Goal: Information Seeking & Learning: Learn about a topic

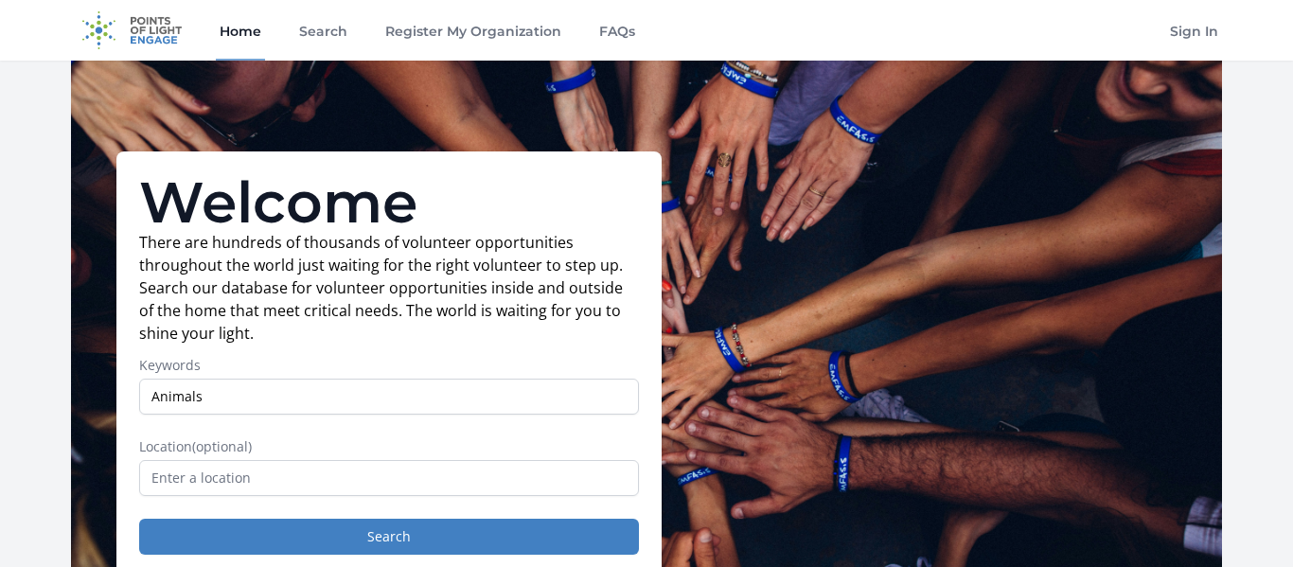
type input "Animals"
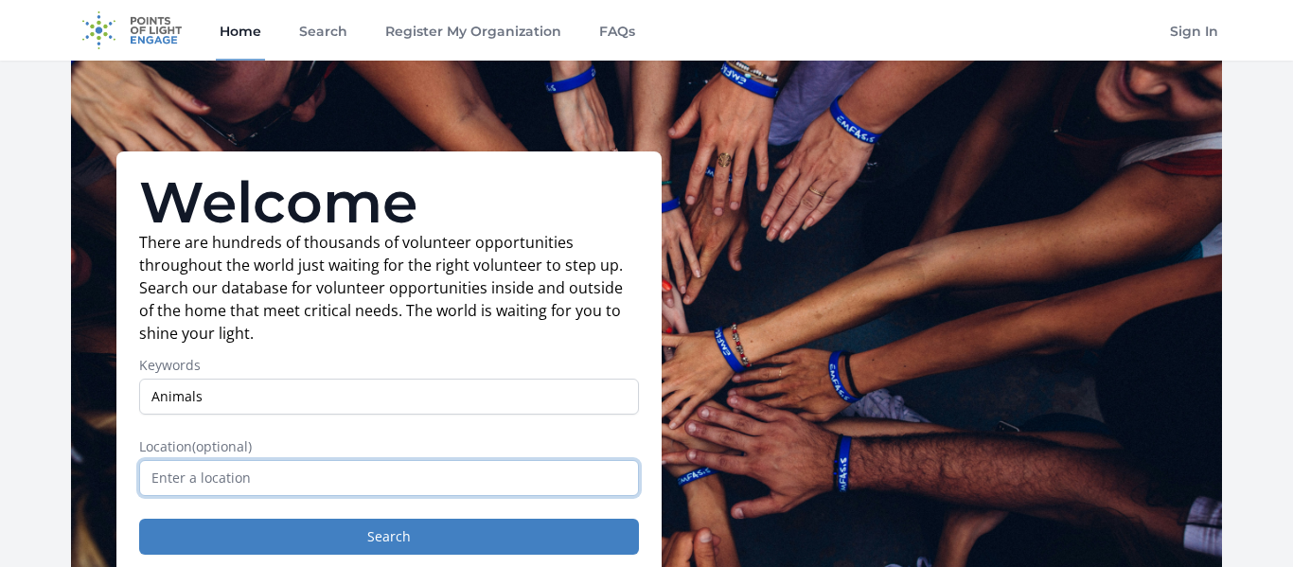
click at [272, 465] on input "text" at bounding box center [389, 478] width 500 height 36
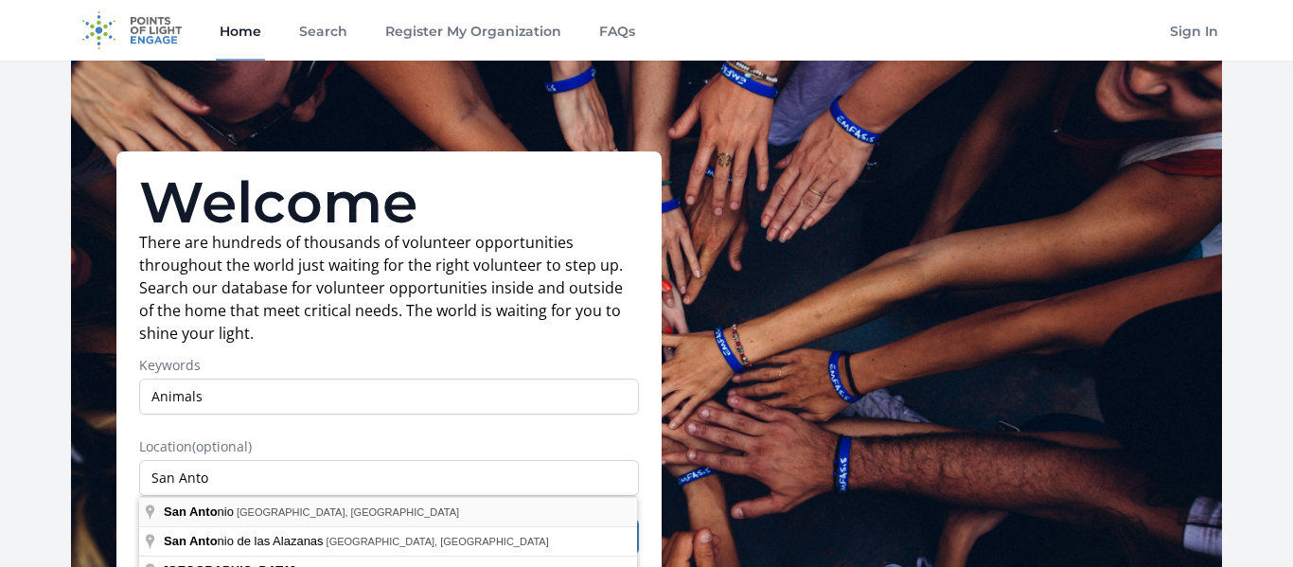
type input "San Antonio, TX, USA"
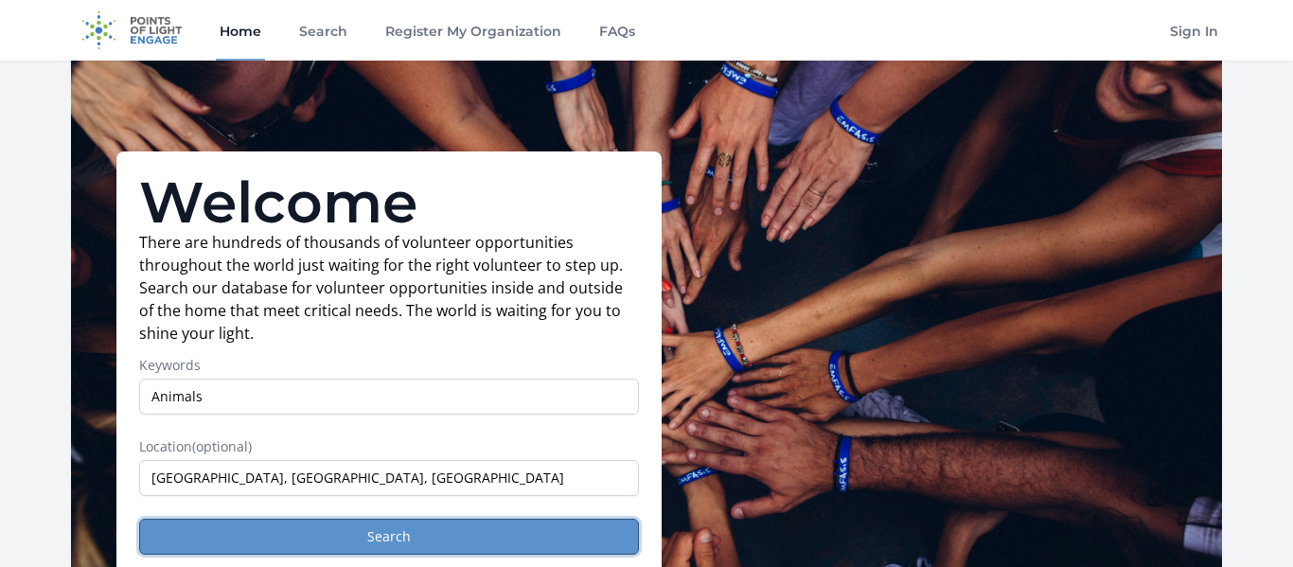
click at [240, 538] on button "Search" at bounding box center [389, 537] width 500 height 36
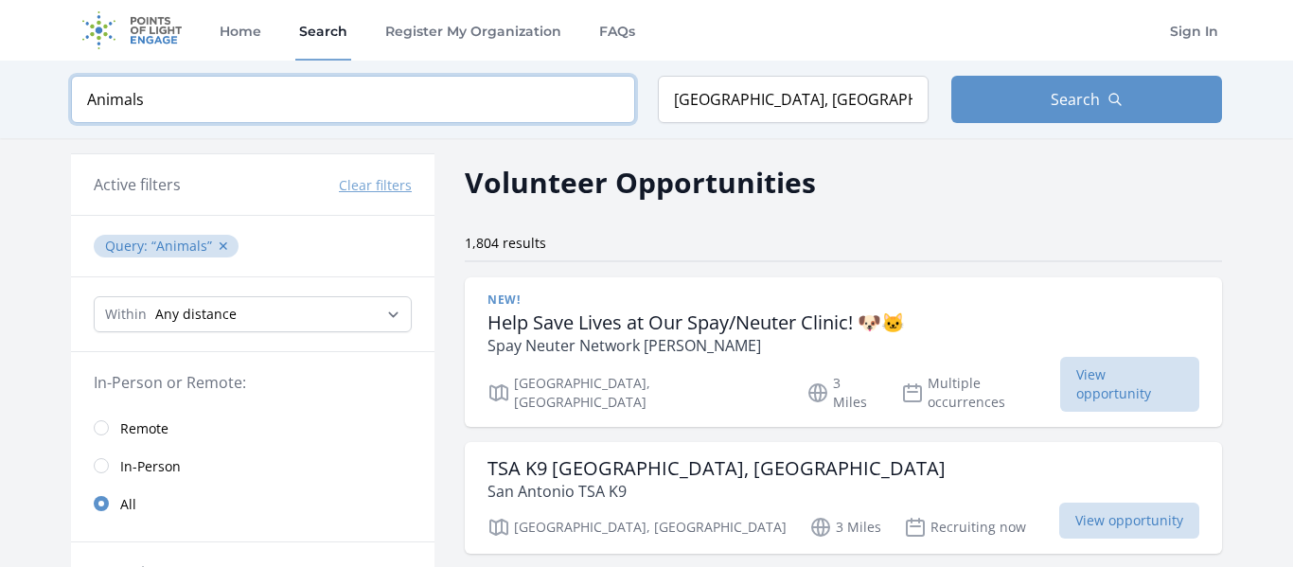
click at [491, 107] on input "Animals" at bounding box center [353, 99] width 564 height 47
type input "Animal"
click button "submit" at bounding box center [0, 0] width 0 height 0
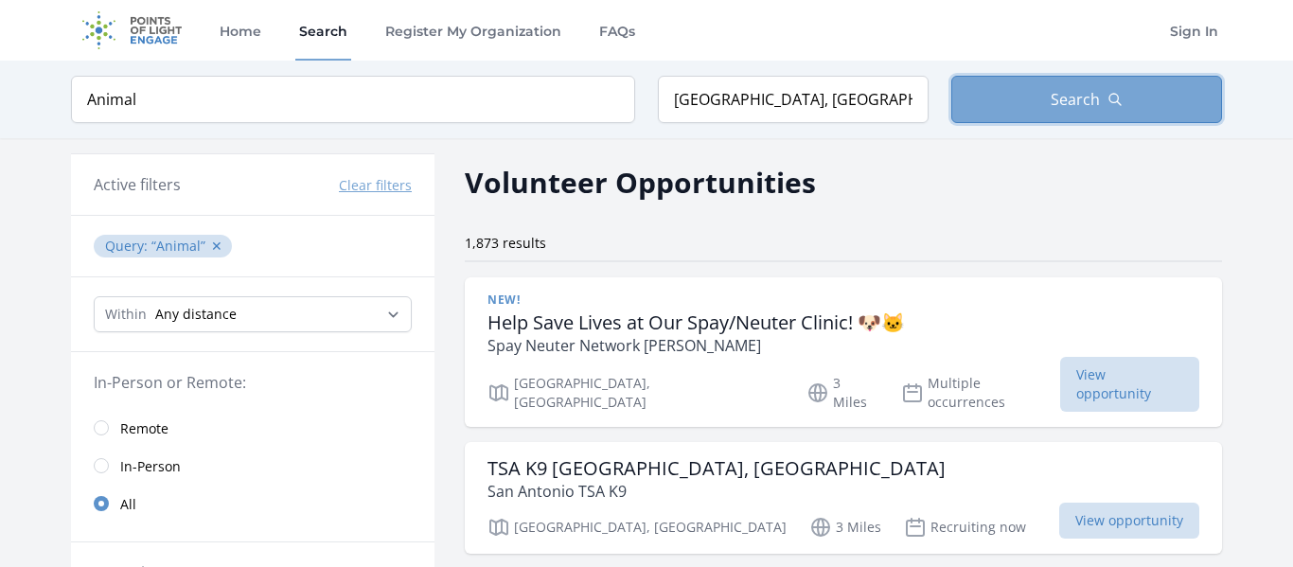
click at [1088, 111] on button "Search" at bounding box center [1086, 99] width 271 height 47
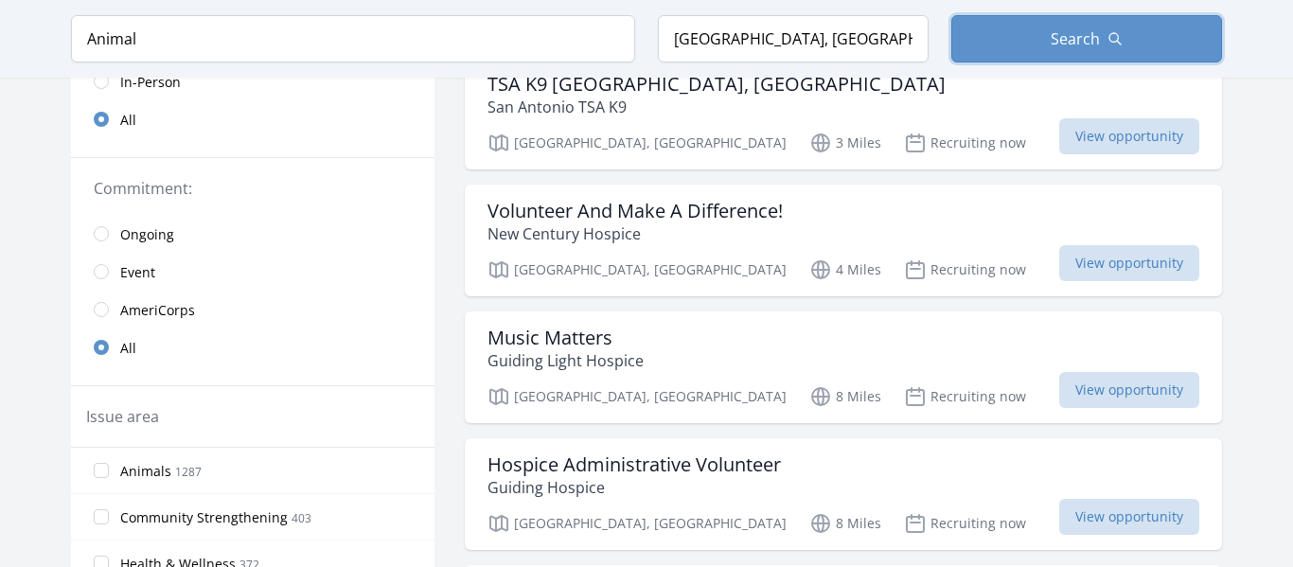
scroll to position [386, 0]
click at [187, 457] on span "Animals 1287" at bounding box center [160, 468] width 81 height 23
click at [109, 461] on input "Animals 1287" at bounding box center [101, 468] width 15 height 15
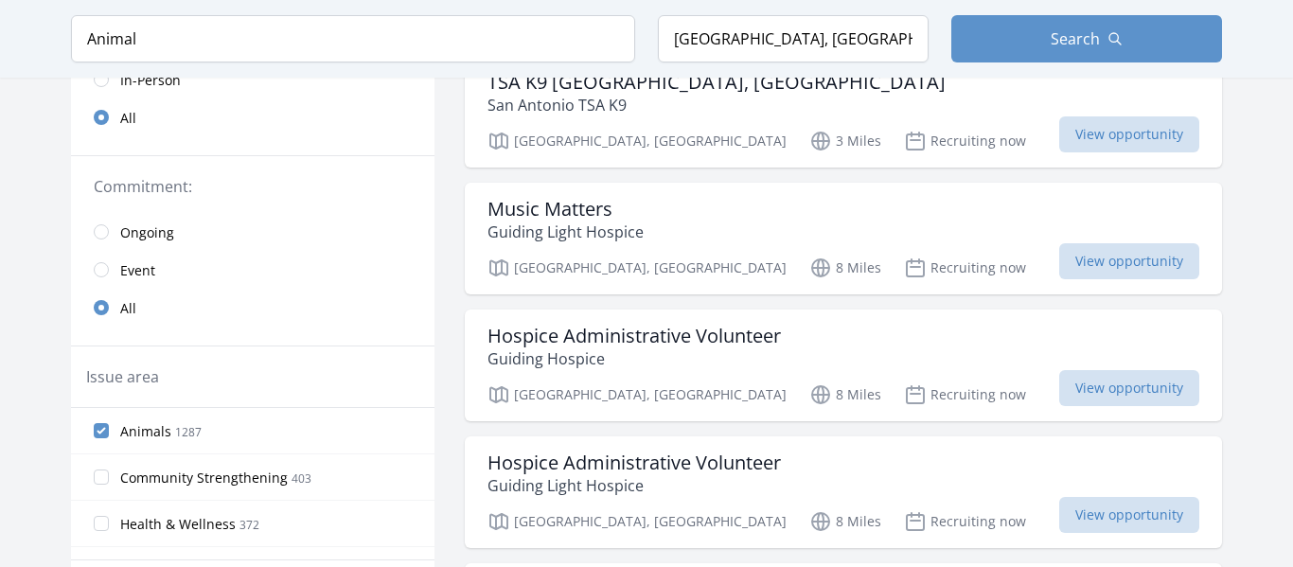
scroll to position [0, 0]
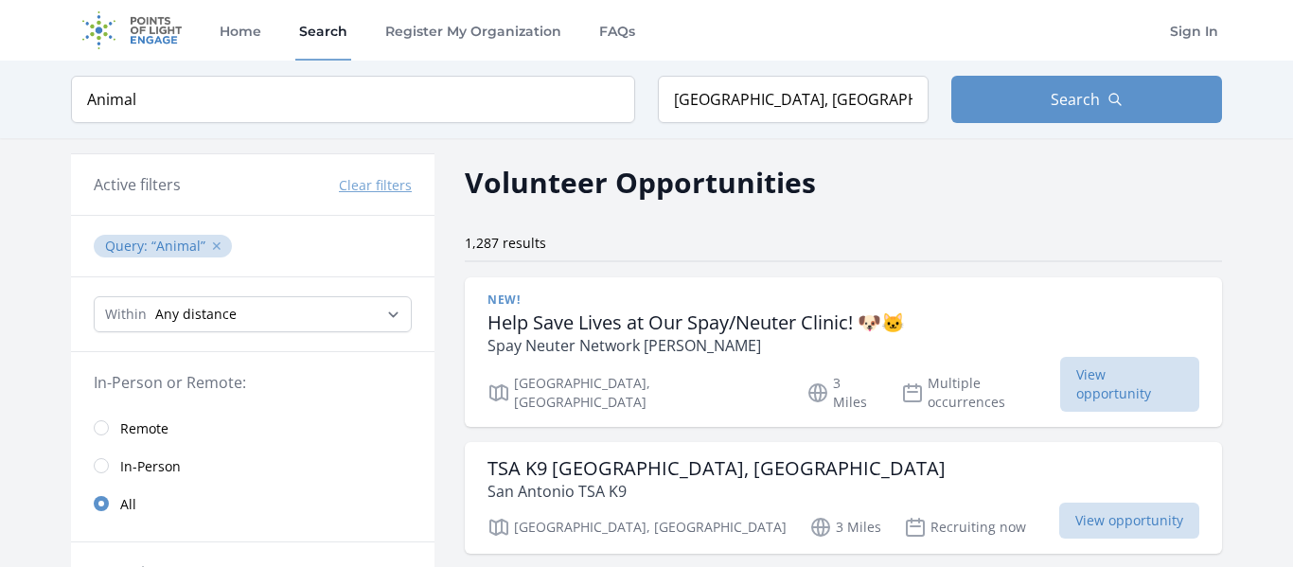
click at [211, 249] on button "✕" at bounding box center [216, 246] width 11 height 19
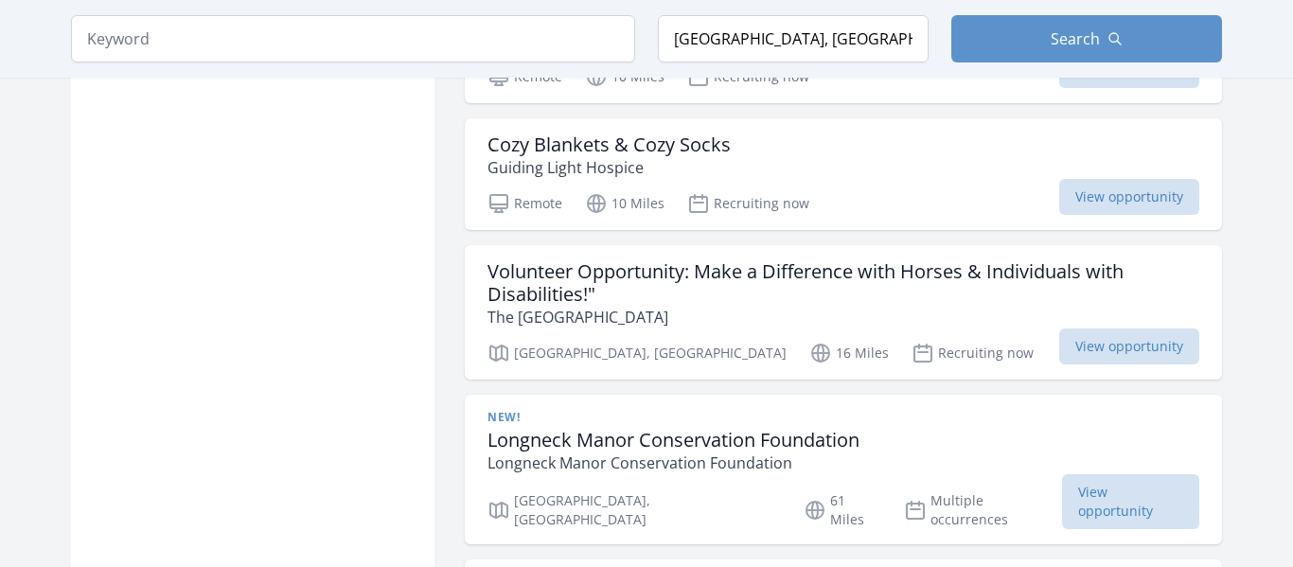
scroll to position [1466, 0]
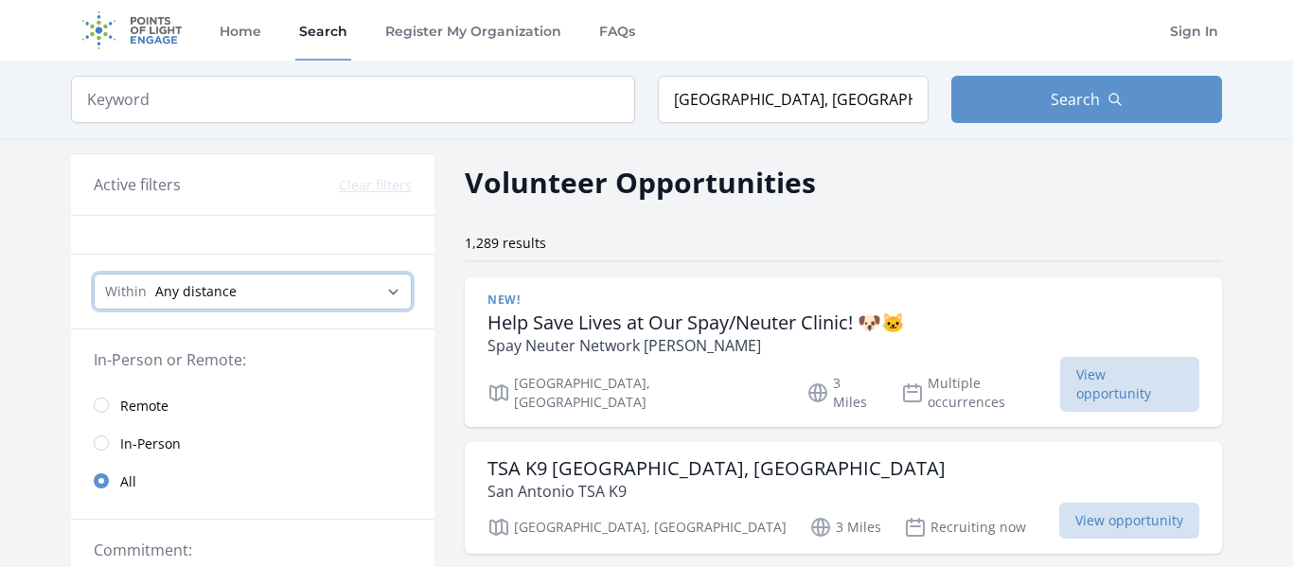
click at [239, 299] on select "Any distance , 5 Miles , 20 Miles , 50 Miles , 100 Miles" at bounding box center [253, 291] width 318 height 36
select select "32186"
click at [94, 273] on select "Any distance , 5 Miles , 20 Miles , 50 Miles , 100 Miles" at bounding box center [253, 291] width 318 height 36
click at [352, 276] on select "Any distance , 5 Miles , 20 Miles , 50 Miles , 100 Miles" at bounding box center [253, 291] width 318 height 36
select select "all"
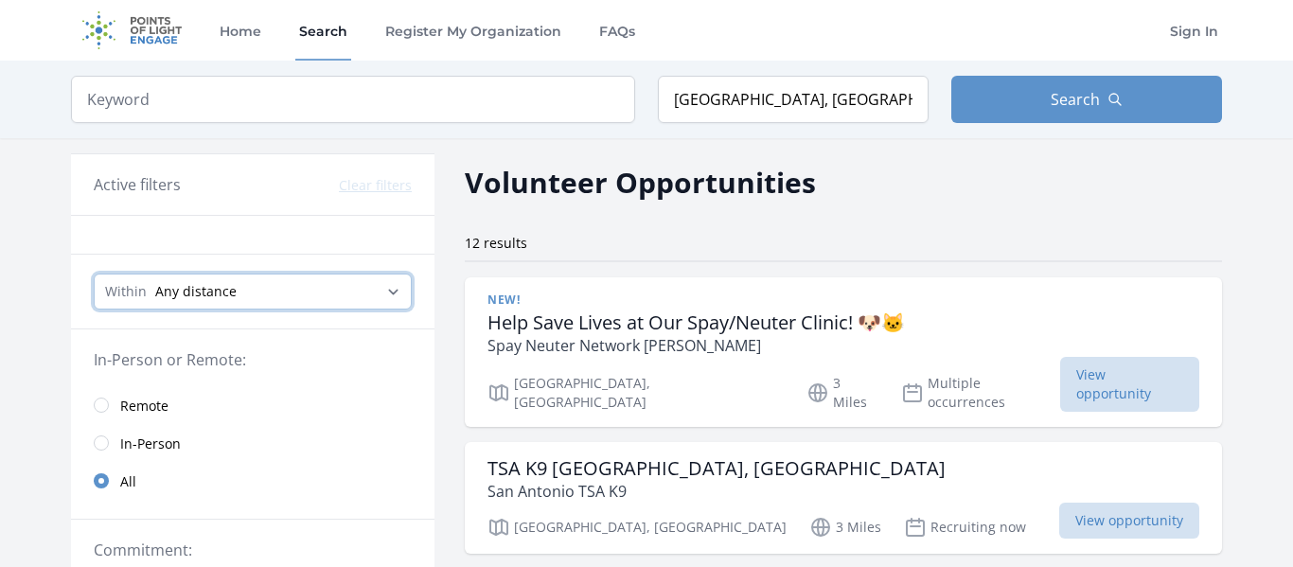
click at [94, 273] on select "Any distance , 5 Miles , 20 Miles , 50 Miles , 100 Miles" at bounding box center [253, 291] width 318 height 36
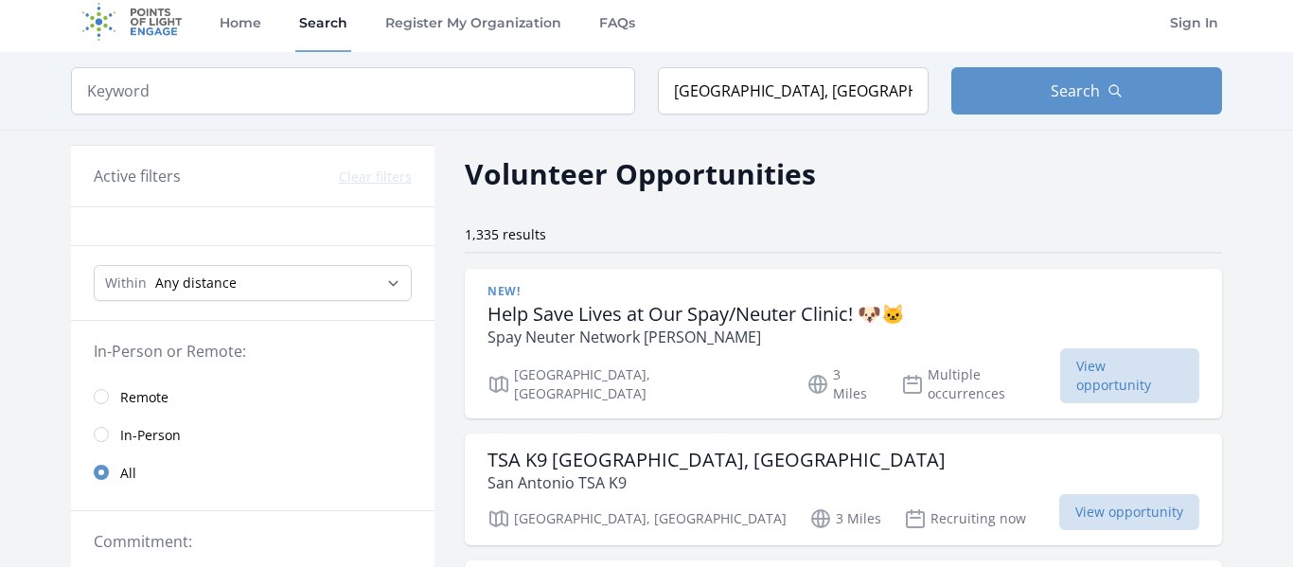
scroll to position [9, 0]
click at [136, 435] on span "In-Person" at bounding box center [150, 434] width 61 height 19
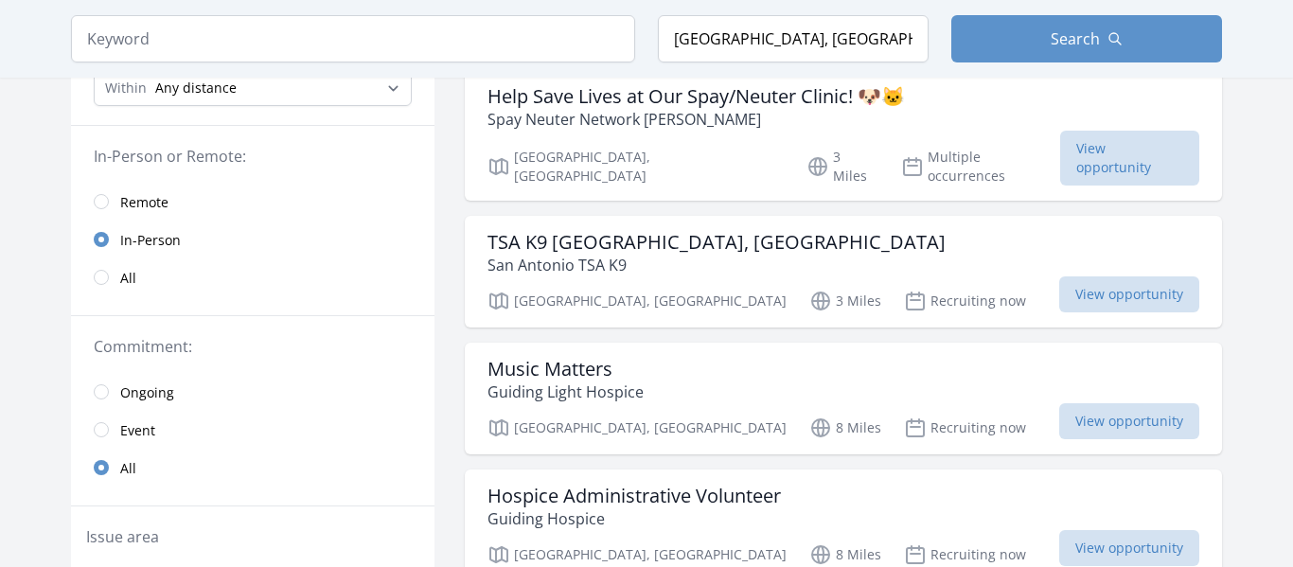
scroll to position [227, 0]
click at [654, 230] on h3 "TSA K9 San Antonio, TX" at bounding box center [716, 241] width 458 height 23
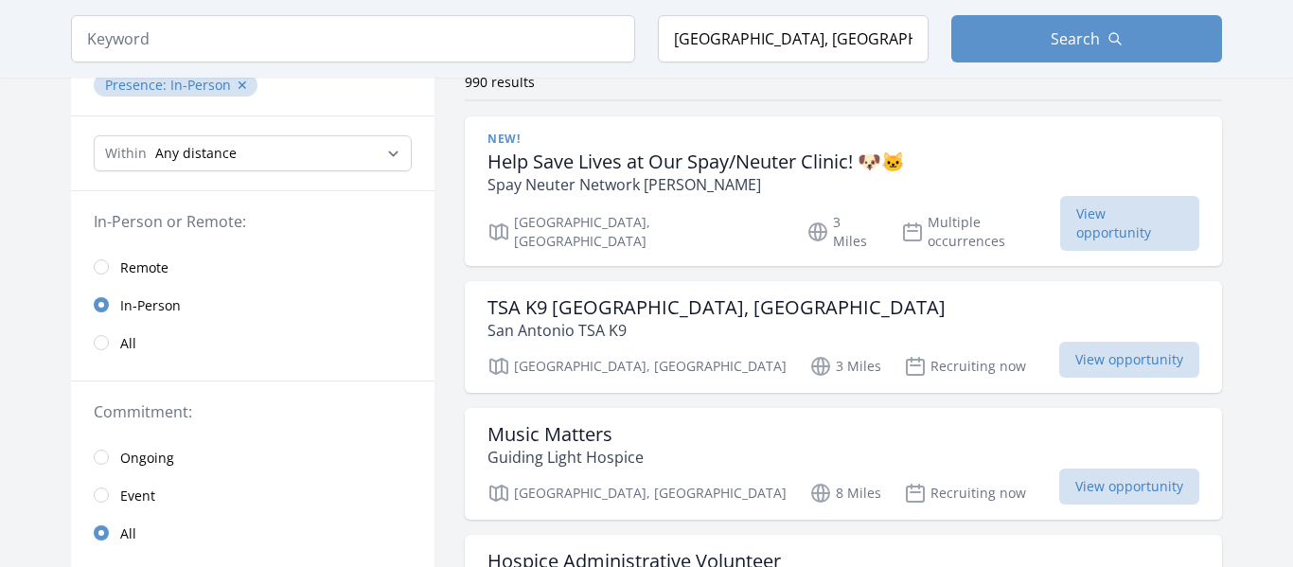
scroll to position [0, 0]
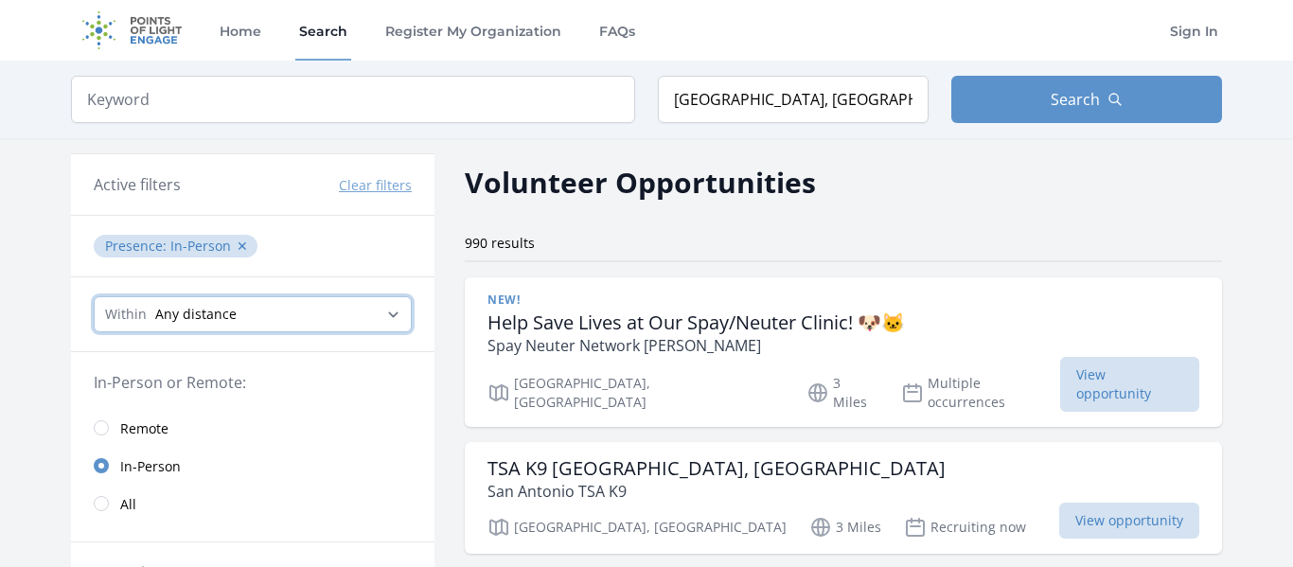
click at [283, 325] on select "Any distance , 5 Miles , 20 Miles , 50 Miles , 100 Miles" at bounding box center [253, 314] width 318 height 36
select select "32186"
click at [94, 296] on select "Any distance , 5 Miles , 20 Miles , 50 Miles , 100 Miles" at bounding box center [253, 314] width 318 height 36
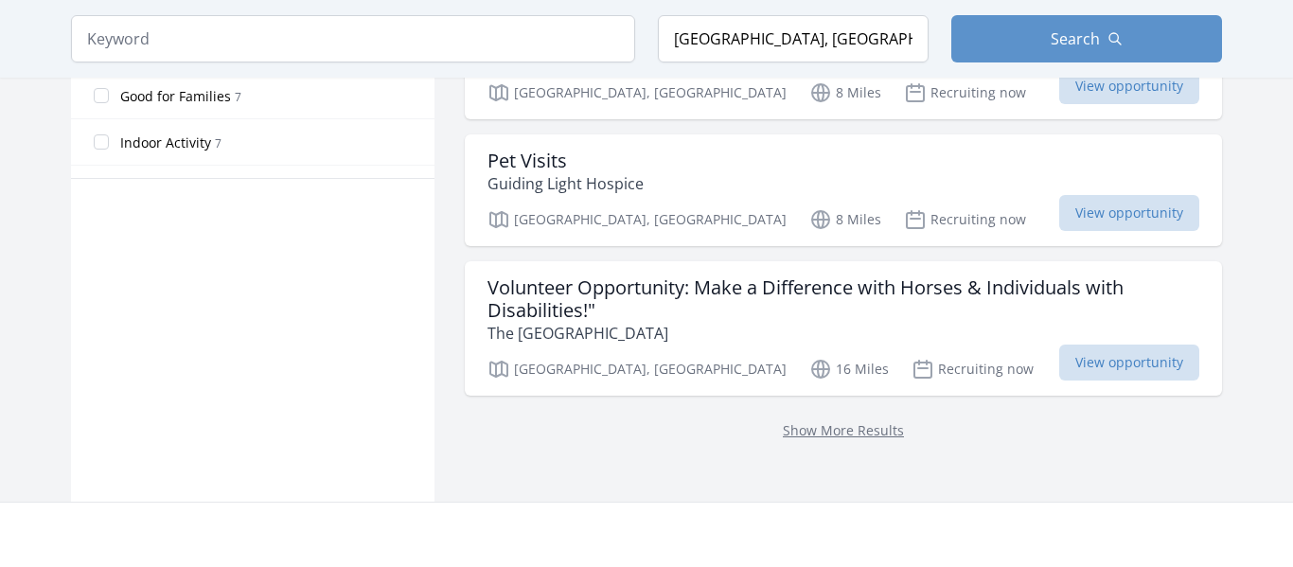
scroll to position [1196, 0]
click at [821, 420] on link "Show More Results" at bounding box center [843, 429] width 121 height 18
click at [808, 420] on link "Show More Results" at bounding box center [843, 429] width 121 height 18
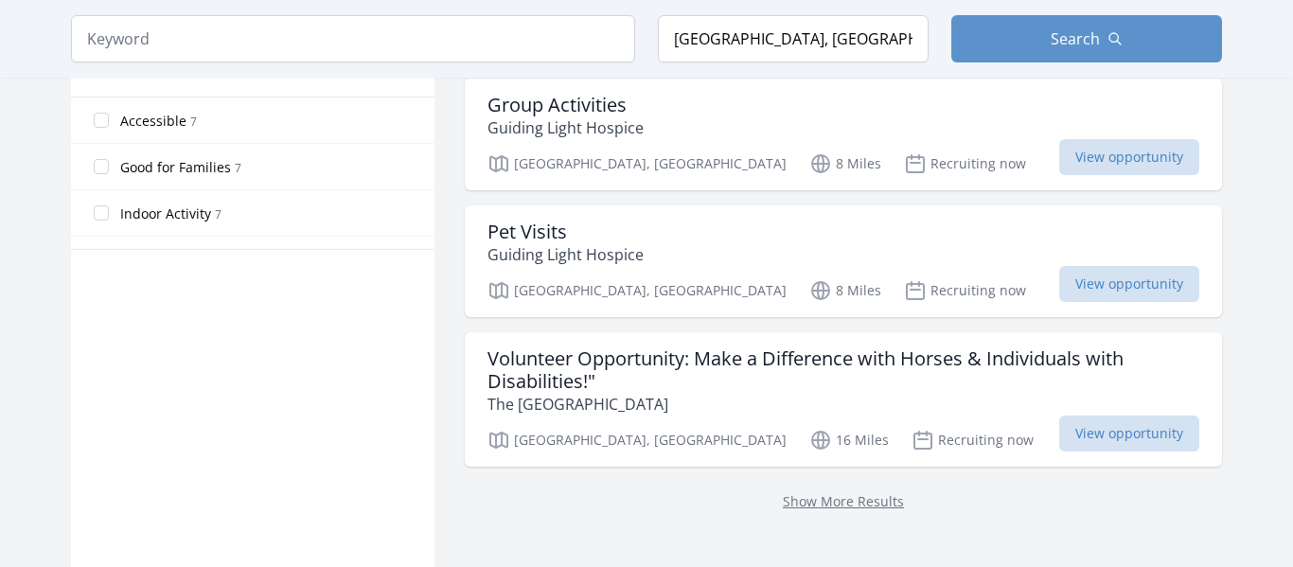
scroll to position [1141, 0]
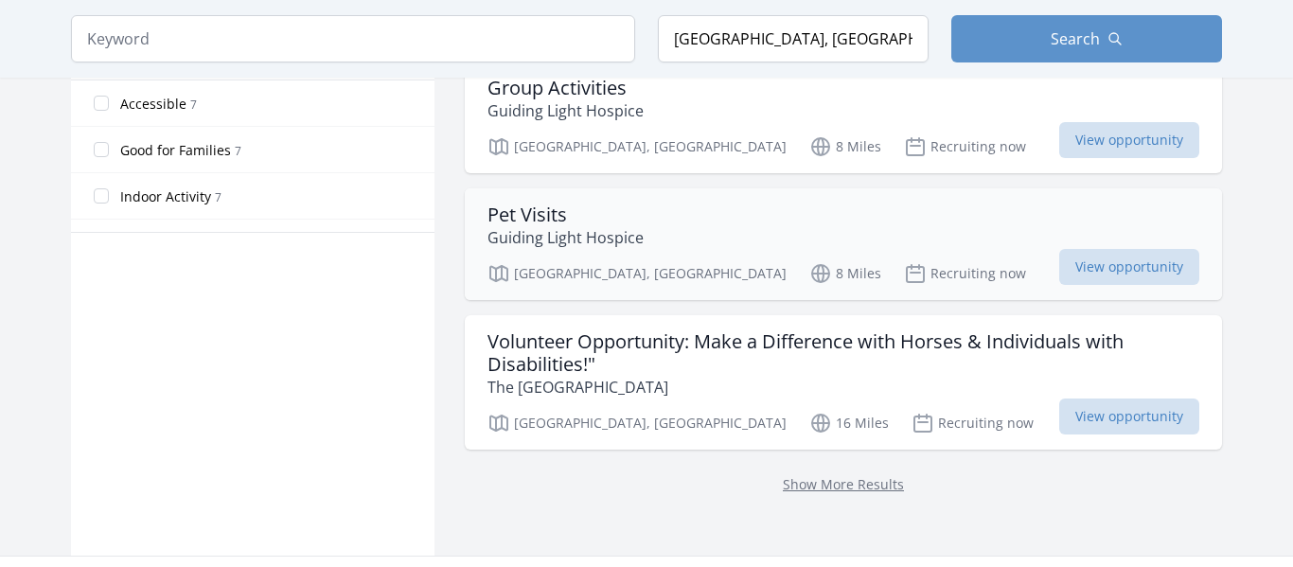
click at [596, 226] on p "Guiding Light Hospice" at bounding box center [565, 237] width 156 height 23
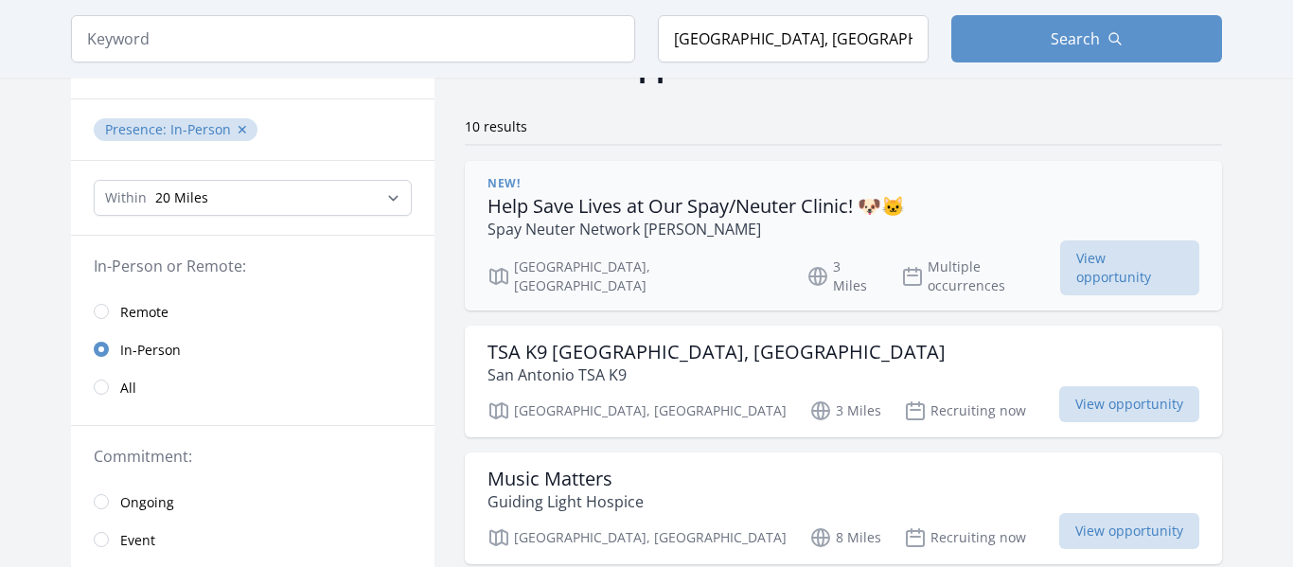
scroll to position [123, 0]
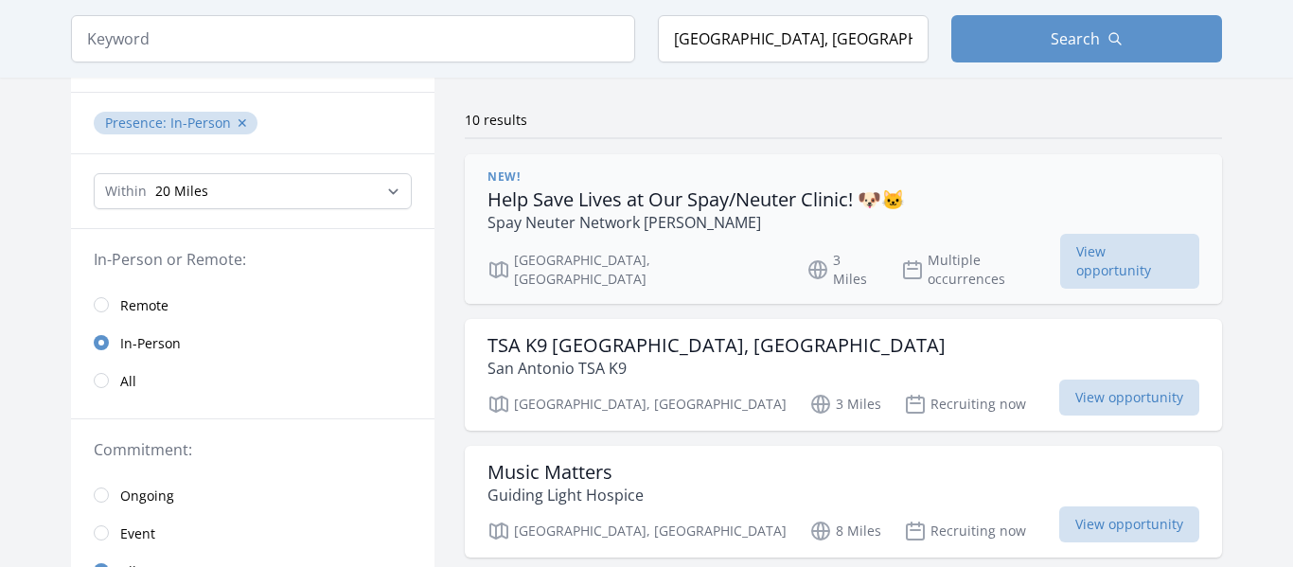
click at [782, 211] on h3 "Help Save Lives at Our Spay/Neuter Clinic! 🐶🐱" at bounding box center [695, 199] width 417 height 23
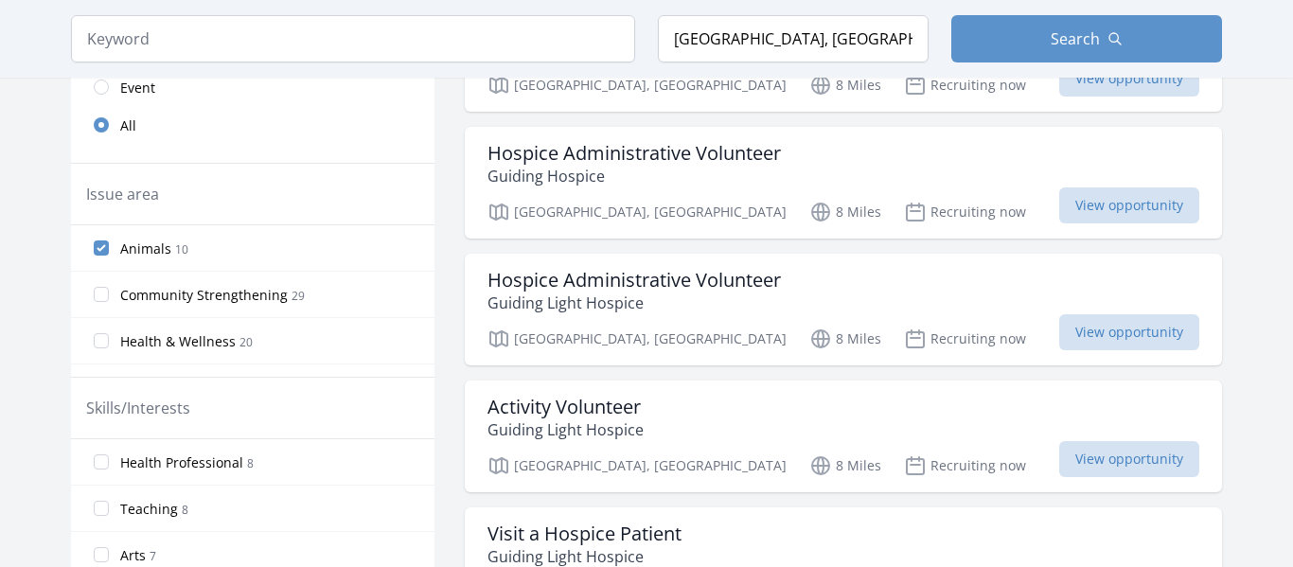
scroll to position [574, 0]
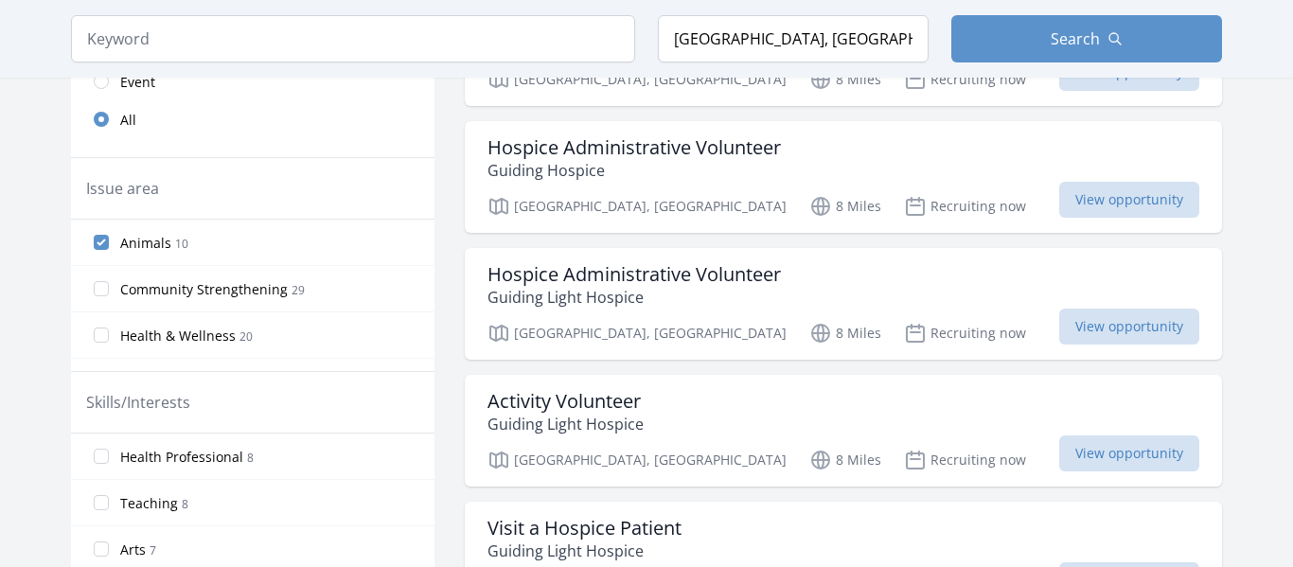
click at [641, 200] on div "Hospice Administrative Volunteer Guiding Hospice San Antonio, TX 8 Miles Recrui…" at bounding box center [843, 177] width 757 height 112
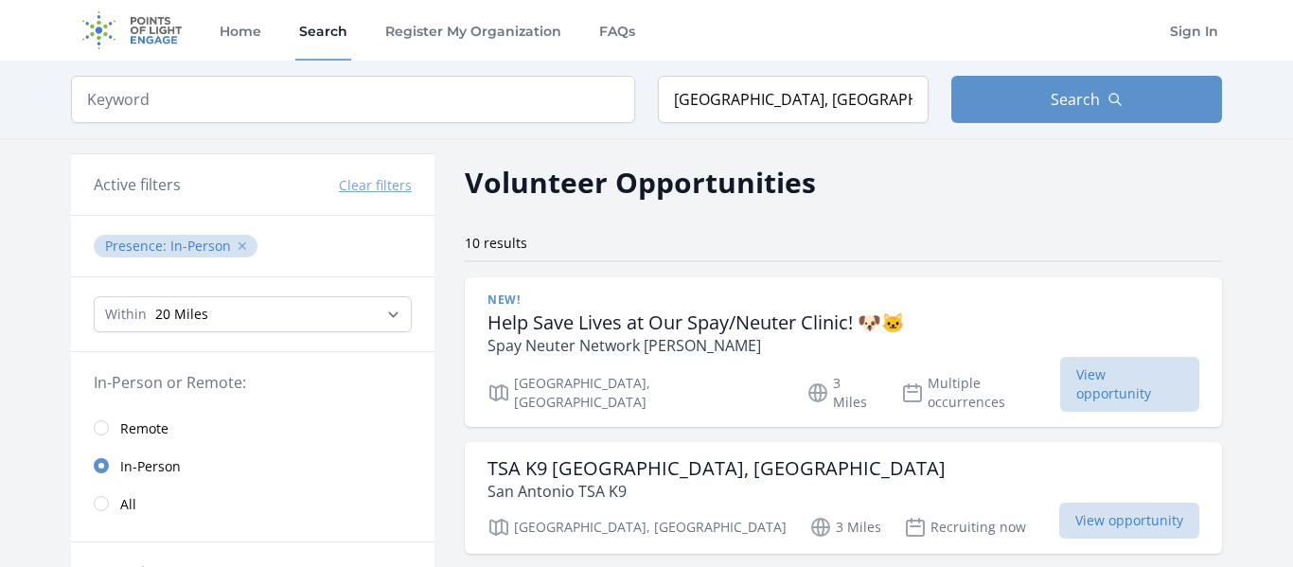
click at [238, 253] on button "✕" at bounding box center [242, 246] width 11 height 19
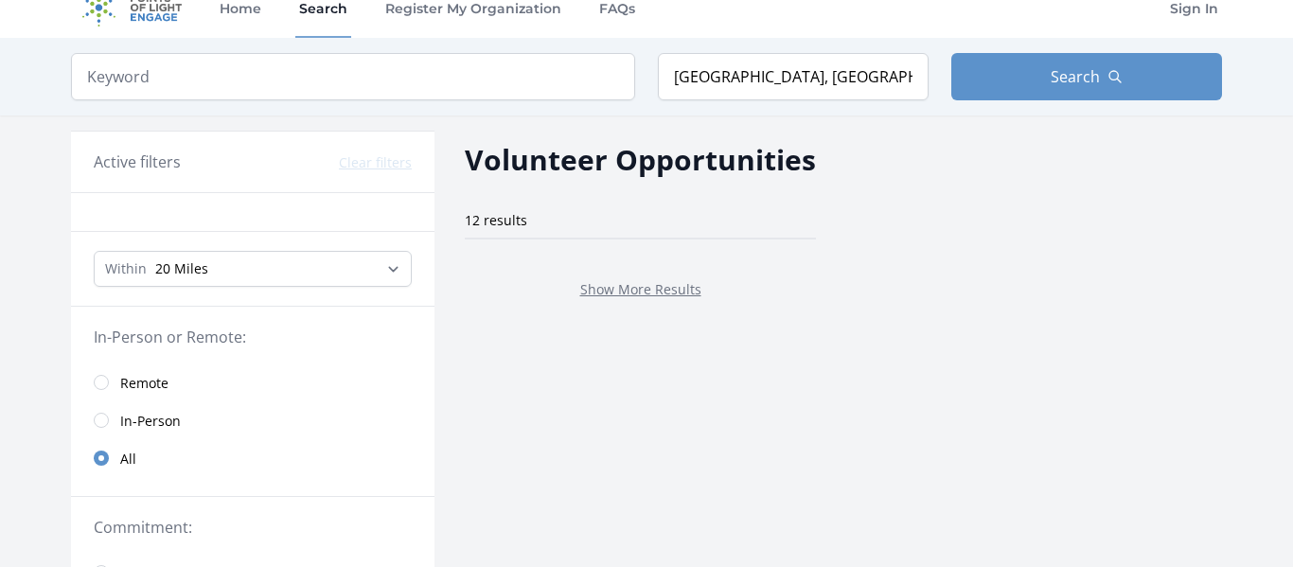
scroll to position [26, 0]
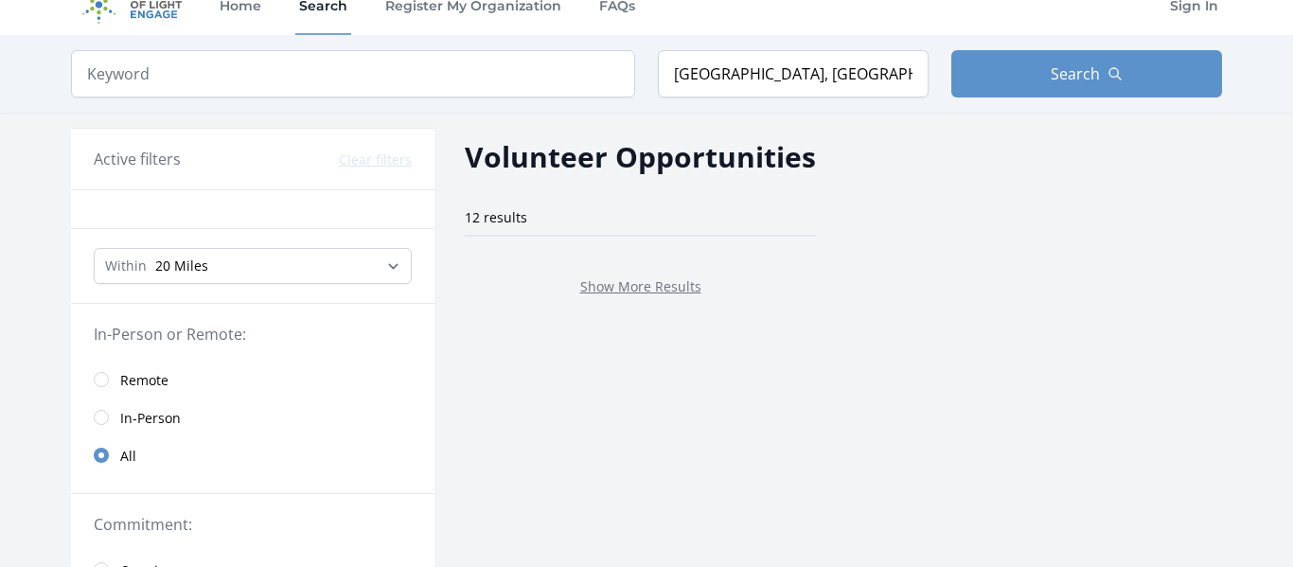
click at [639, 297] on div "Show More Results" at bounding box center [640, 286] width 351 height 68
click at [637, 291] on link "Show More Results" at bounding box center [640, 286] width 121 height 18
drag, startPoint x: 406, startPoint y: 81, endPoint x: 391, endPoint y: 87, distance: 16.2
click at [391, 87] on input "search" at bounding box center [353, 73] width 564 height 47
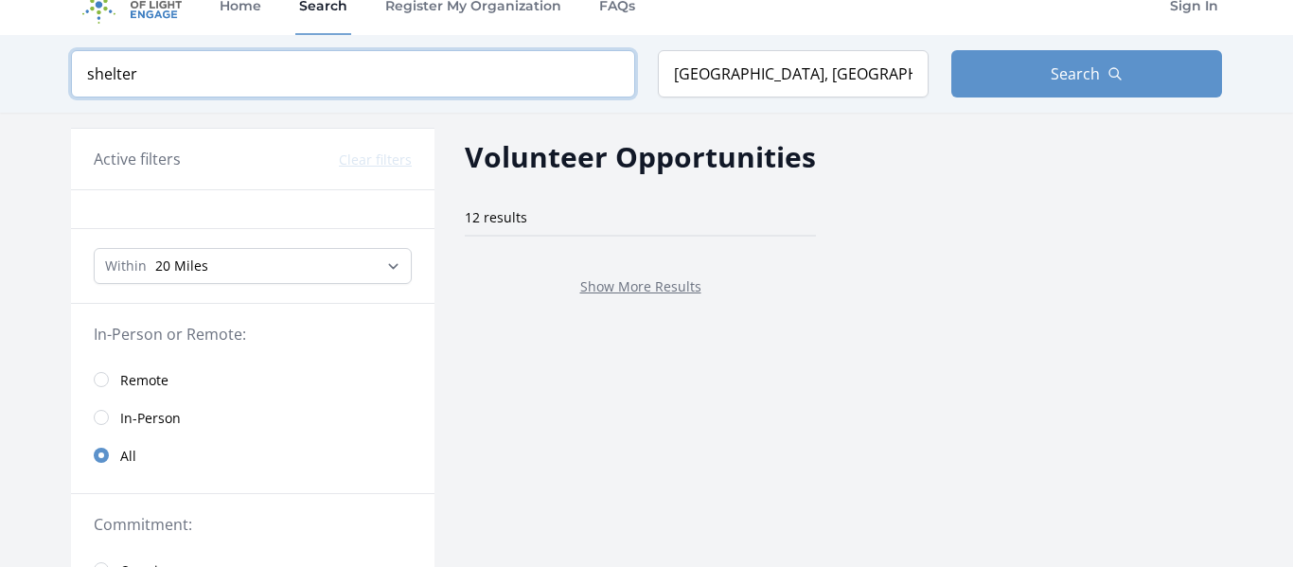
type input "shelter"
click button "submit" at bounding box center [0, 0] width 0 height 0
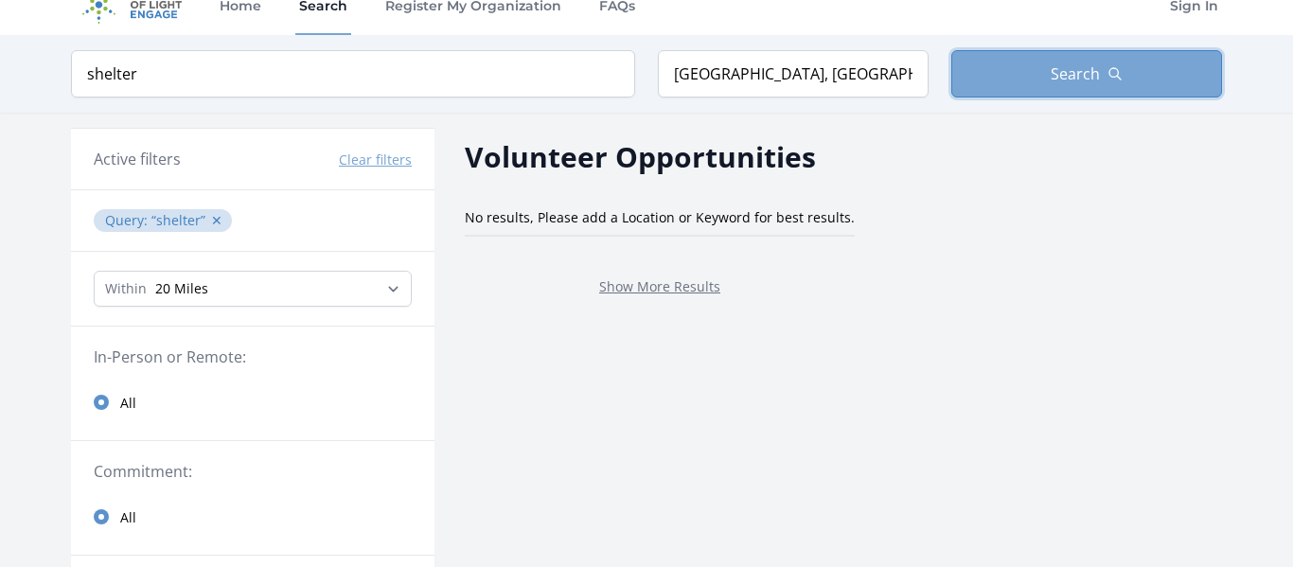
click at [1045, 66] on button "Search" at bounding box center [1086, 73] width 271 height 47
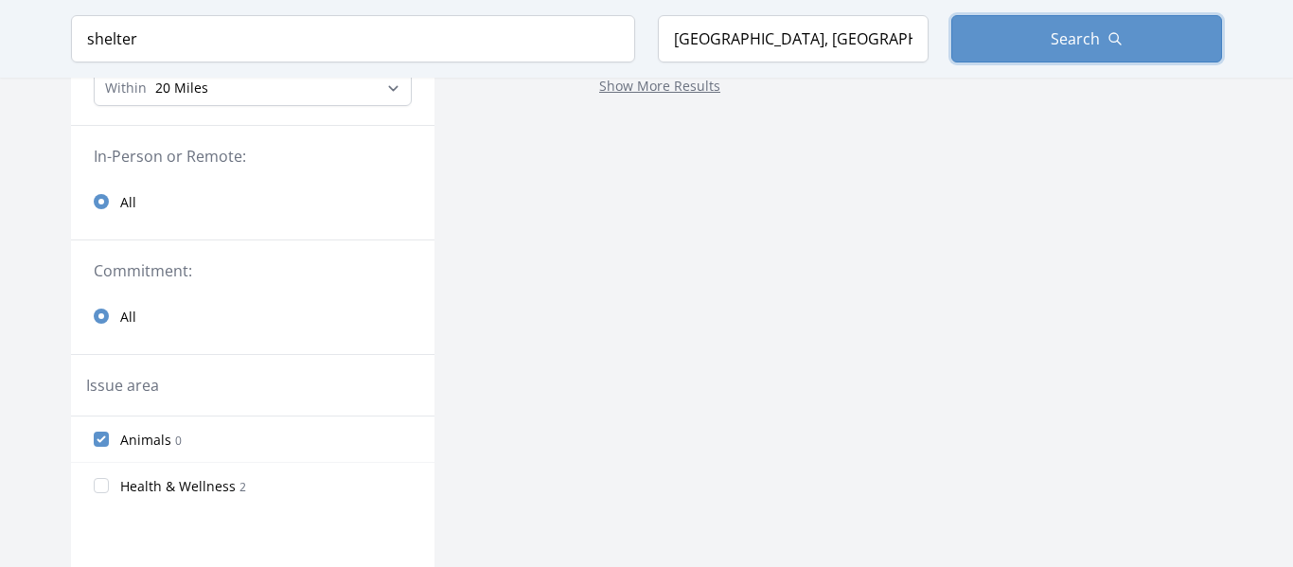
scroll to position [238, 0]
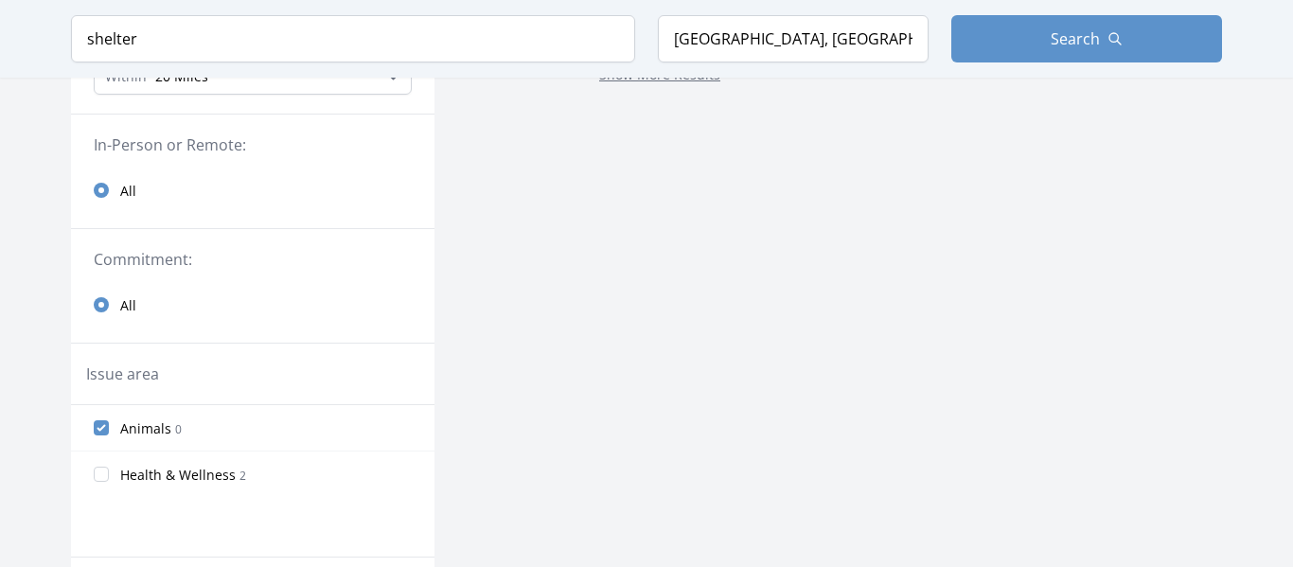
click at [111, 197] on link "All" at bounding box center [252, 190] width 363 height 38
click at [98, 424] on input "Animals 0" at bounding box center [101, 427] width 15 height 15
click at [100, 344] on div "Commitment: All" at bounding box center [252, 286] width 363 height 115
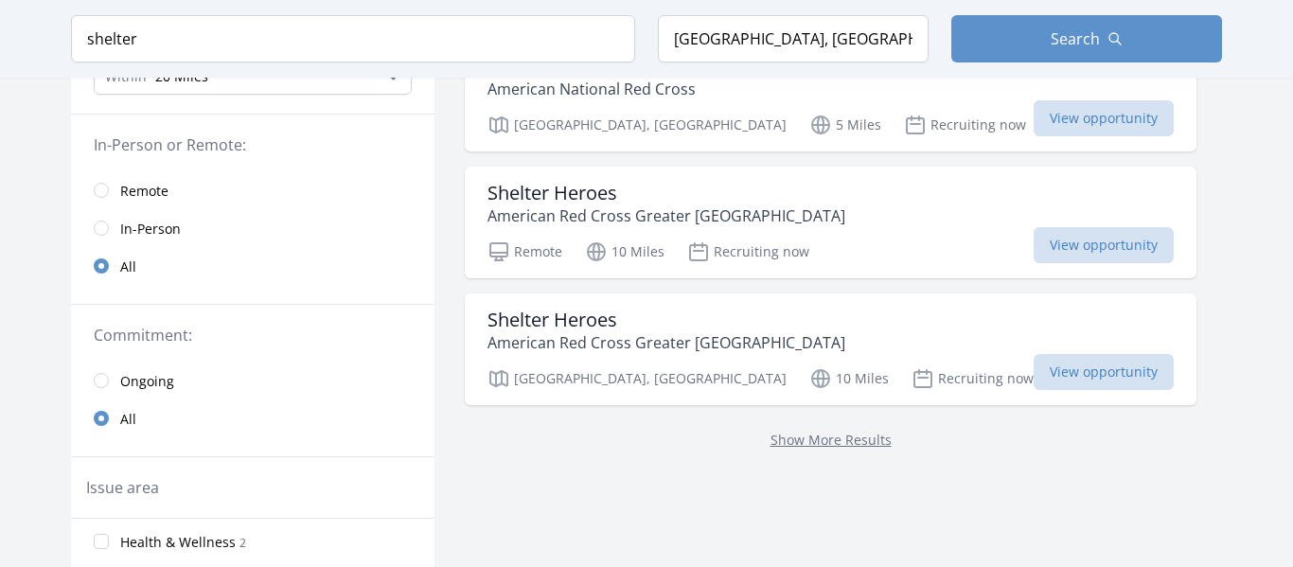
scroll to position [0, 0]
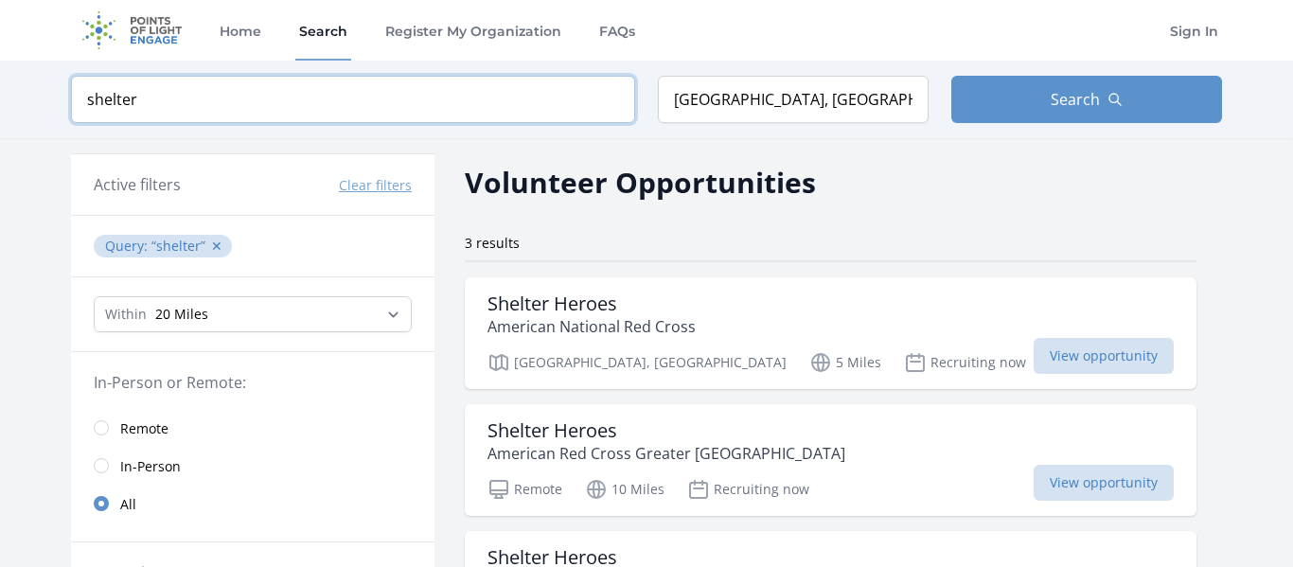
drag, startPoint x: 354, startPoint y: 98, endPoint x: 0, endPoint y: 115, distance: 354.3
click at [0, 115] on div "Keyword shelter Location San Antonio, TX, USA Search" at bounding box center [646, 100] width 1293 height 78
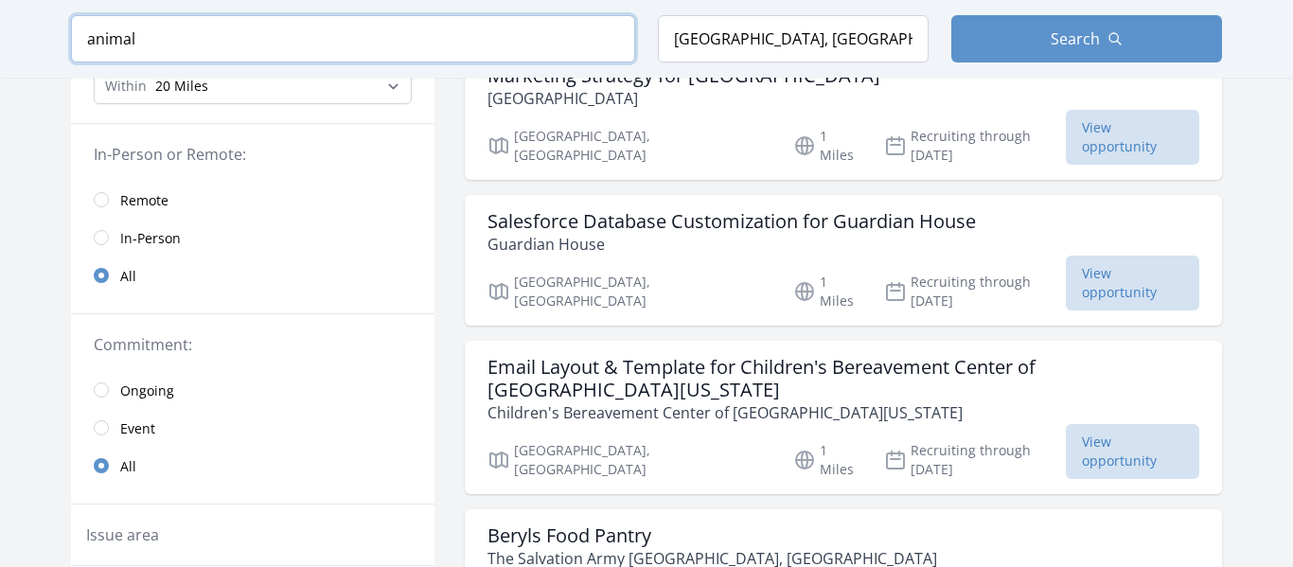
scroll to position [241, 0]
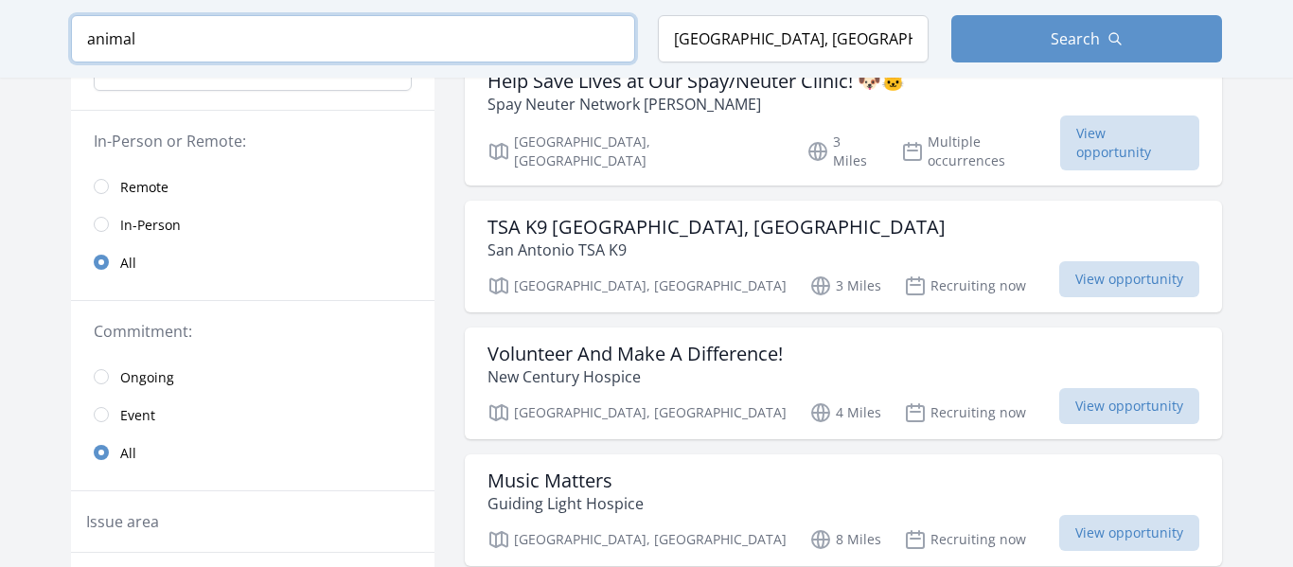
type input "animal"
click button "submit" at bounding box center [0, 0] width 0 height 0
click at [308, 170] on link "Remote" at bounding box center [252, 187] width 363 height 38
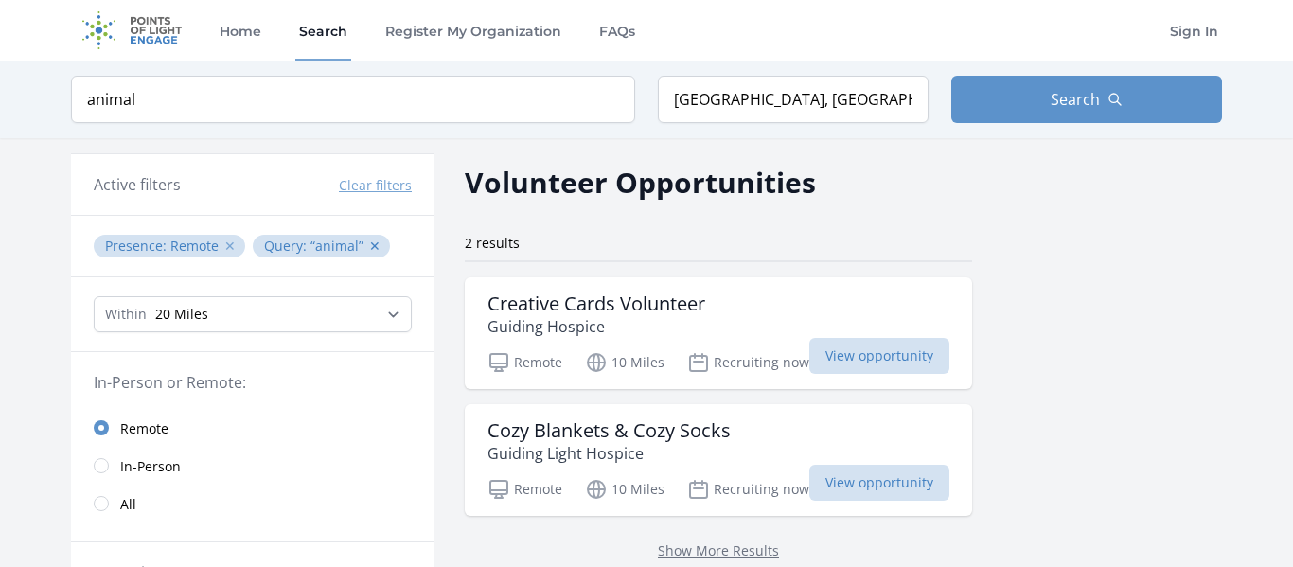
click at [226, 248] on button "✕" at bounding box center [229, 246] width 11 height 19
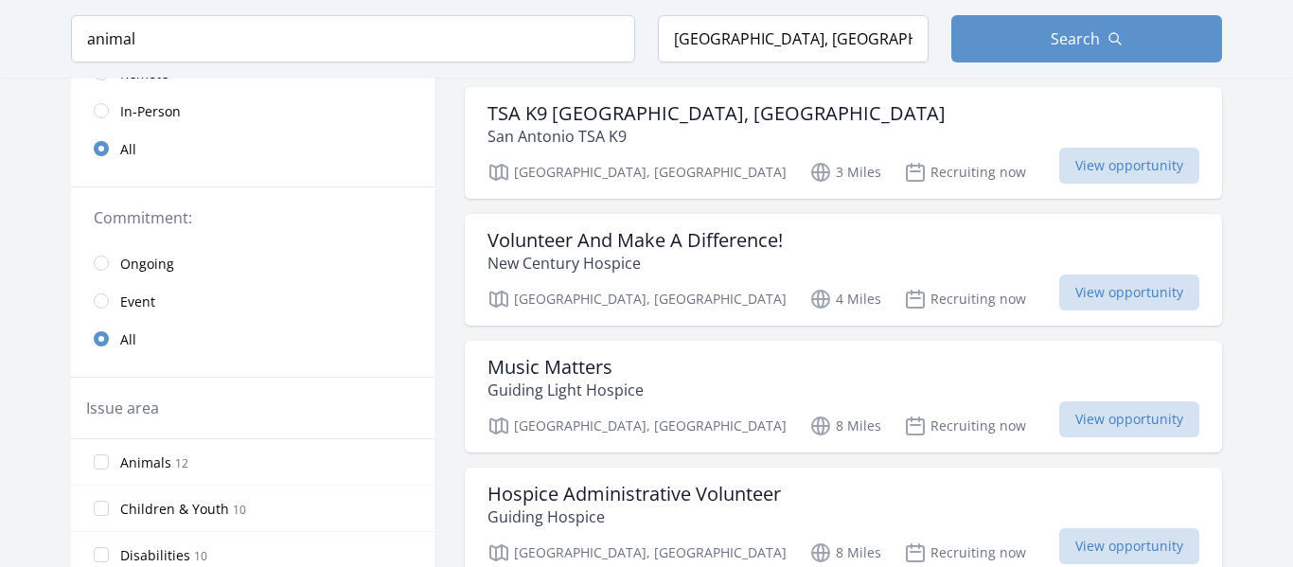
scroll to position [356, 0]
click at [795, 235] on div "Volunteer And Make A Difference! New Century Hospice" at bounding box center [843, 250] width 712 height 45
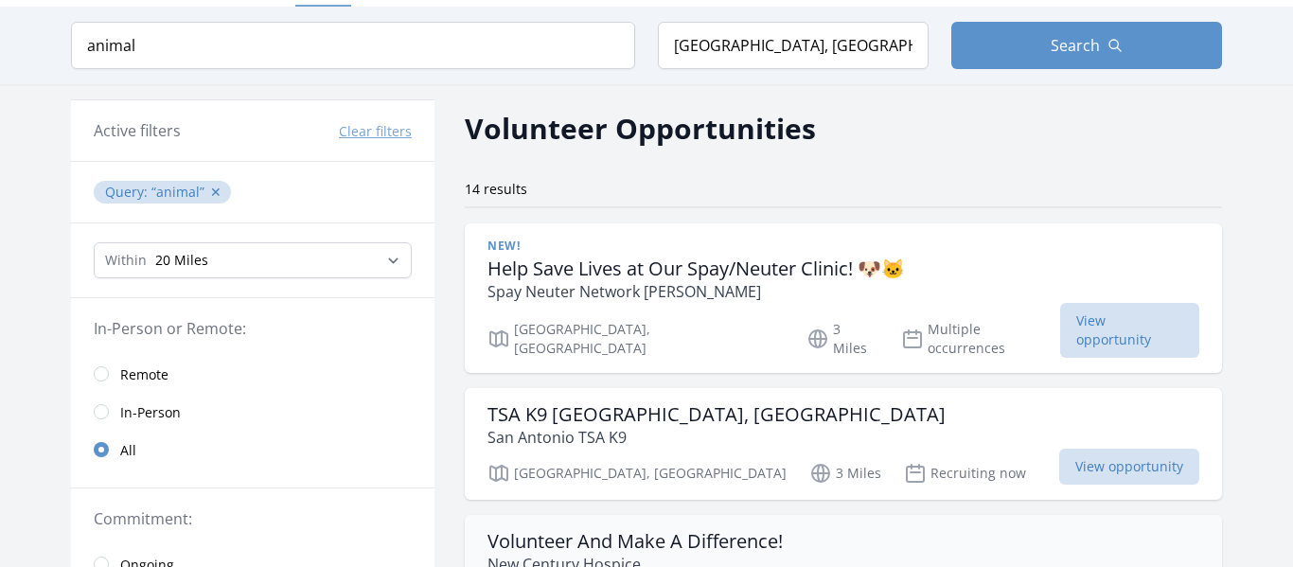
scroll to position [0, 0]
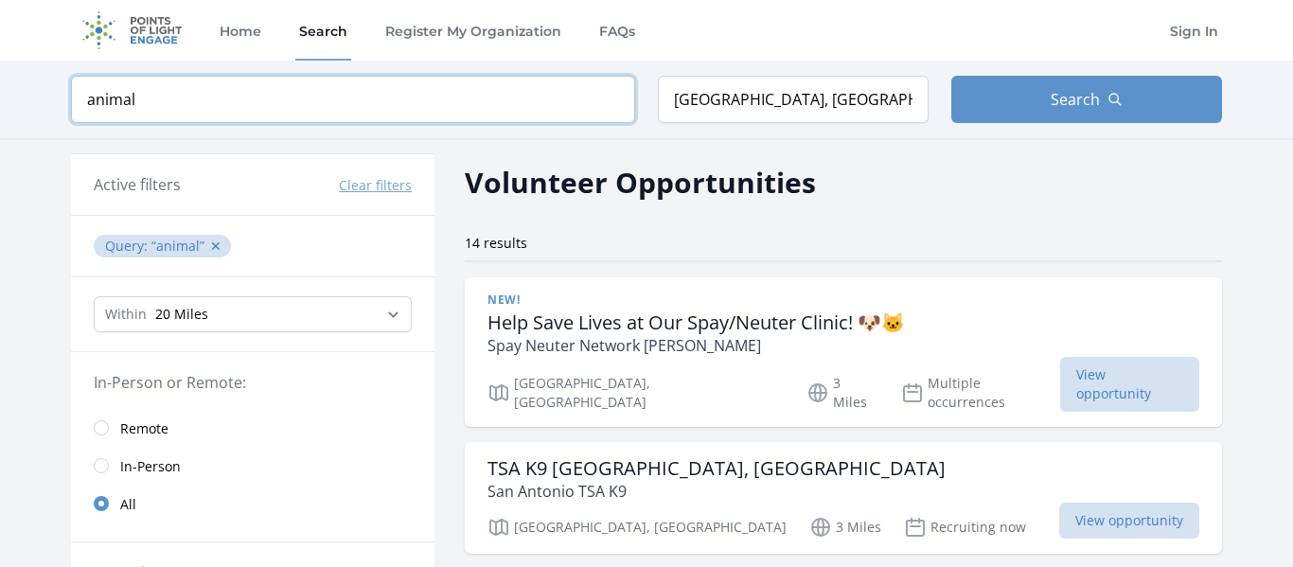
drag, startPoint x: 348, startPoint y: 118, endPoint x: 62, endPoint y: 91, distance: 287.1
click at [62, 91] on div "Keyword animal Location San Antonio, TX, USA Search" at bounding box center [646, 100] width 1211 height 78
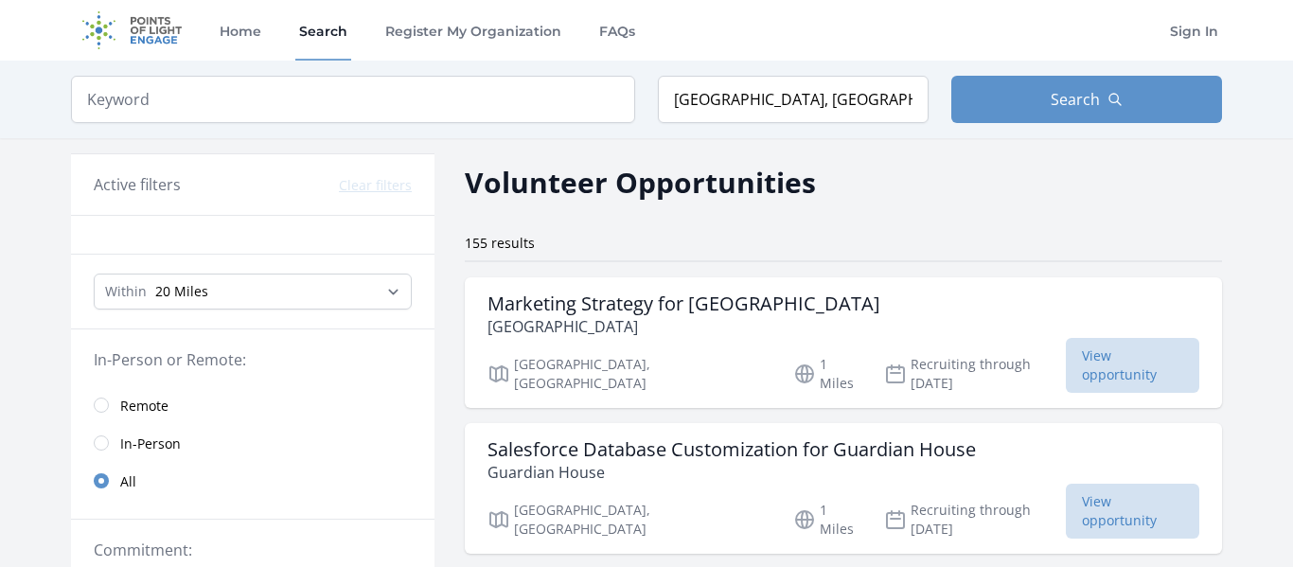
click at [607, 173] on h2 "Volunteer Opportunities" at bounding box center [640, 182] width 351 height 43
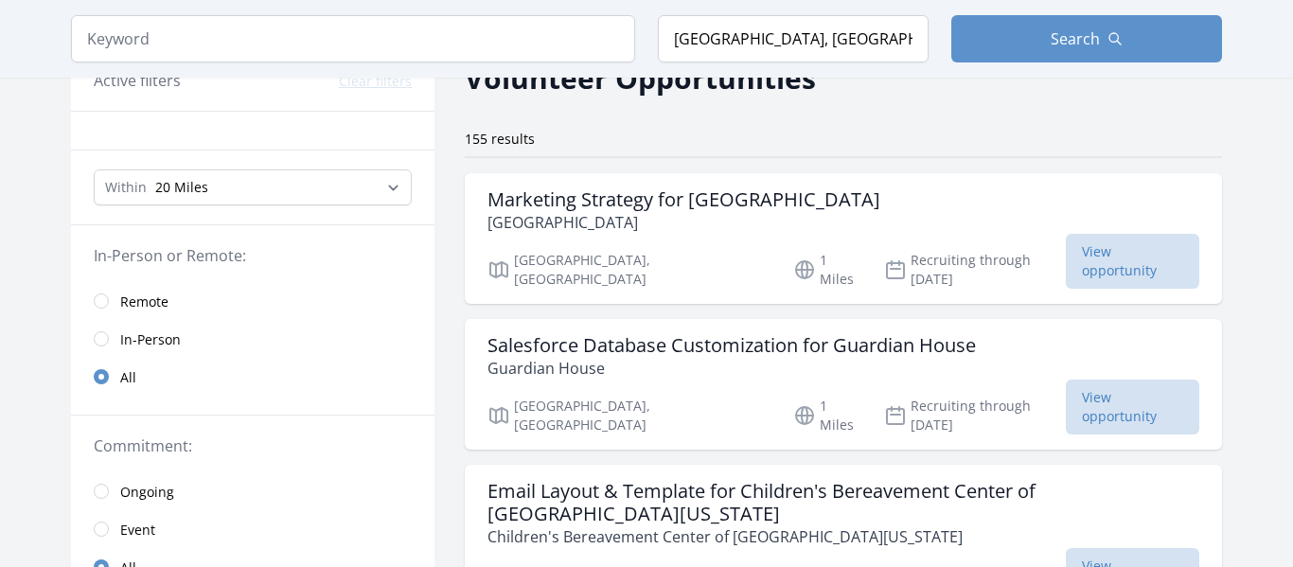
scroll to position [108, 0]
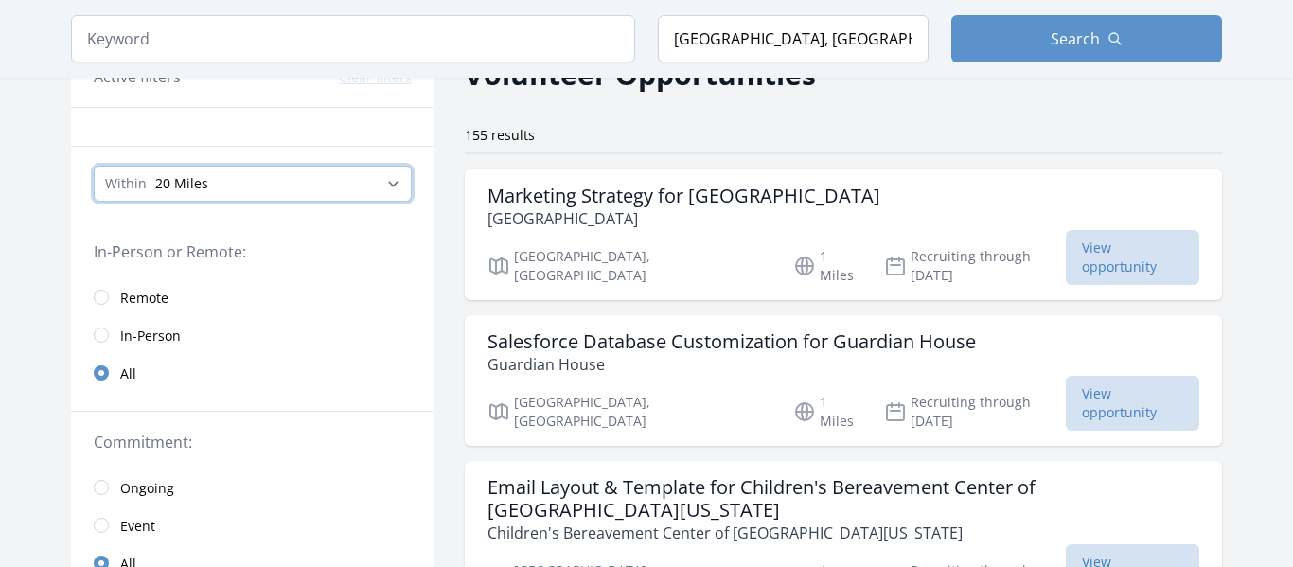
click at [391, 181] on select "Any distance , 5 Miles , 20 Miles , 50 Miles , 100 Miles" at bounding box center [253, 184] width 318 height 36
select select "all"
click at [94, 166] on select "Any distance , 5 Miles , 20 Miles , 50 Miles , 100 Miles" at bounding box center [253, 184] width 318 height 36
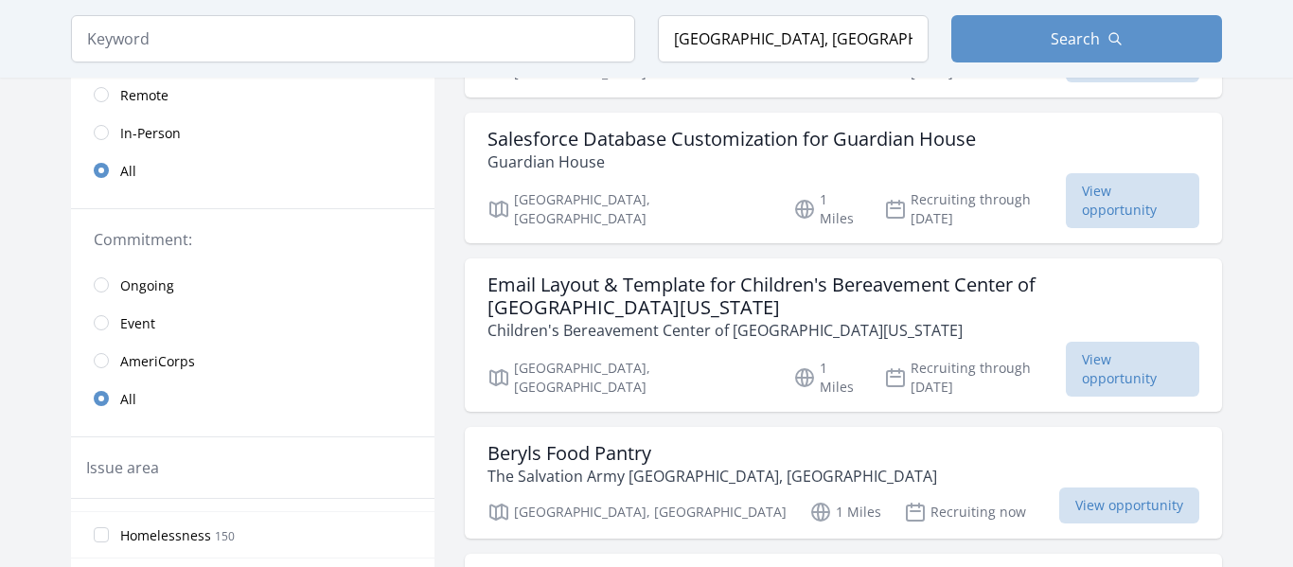
scroll to position [277, 0]
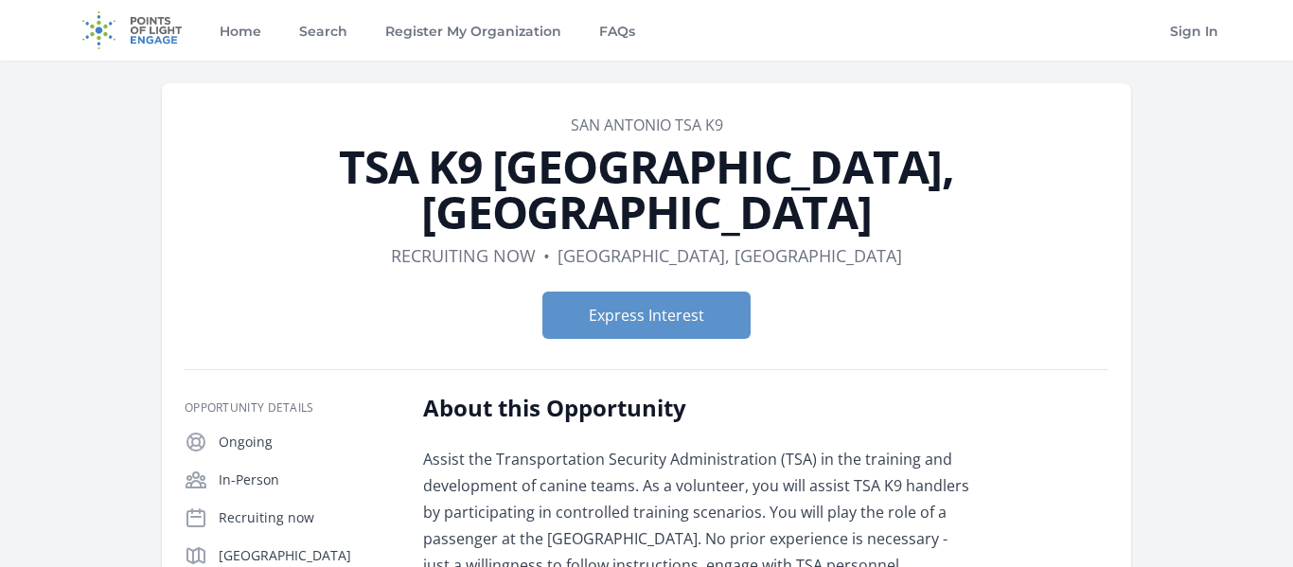
scroll to position [96, 0]
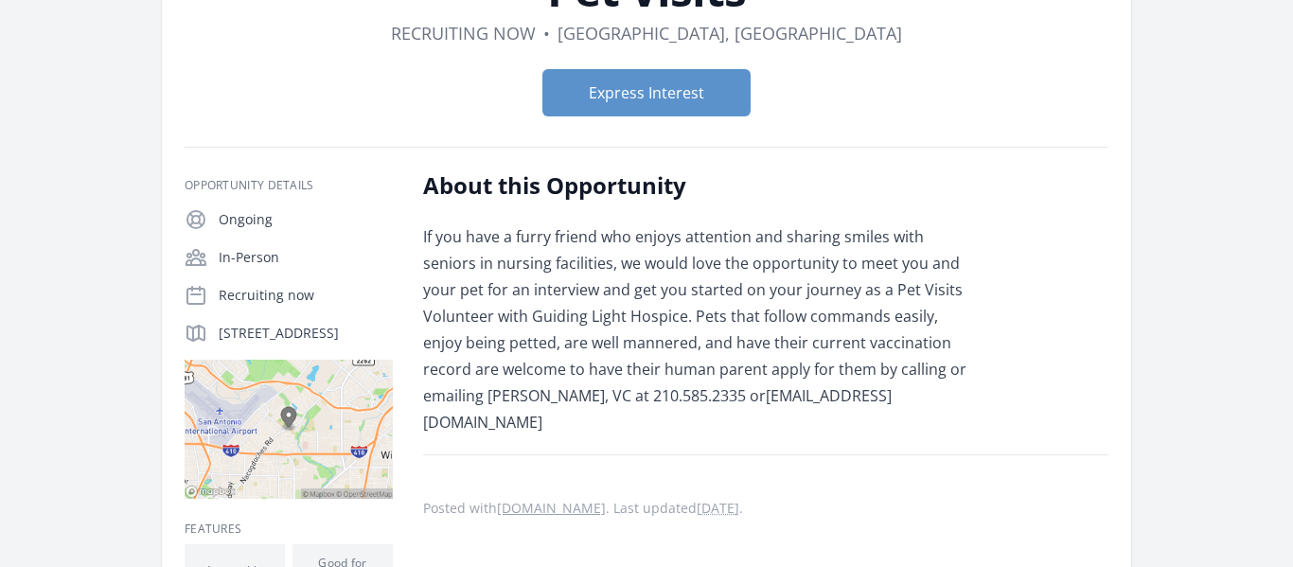
scroll to position [150, 0]
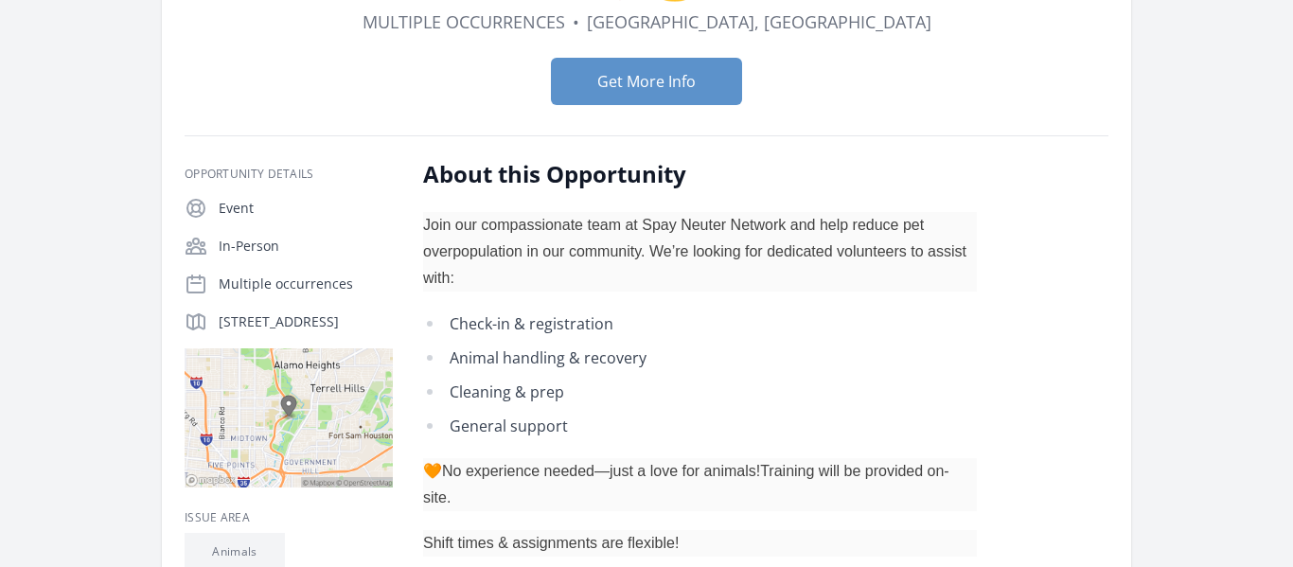
scroll to position [236, 0]
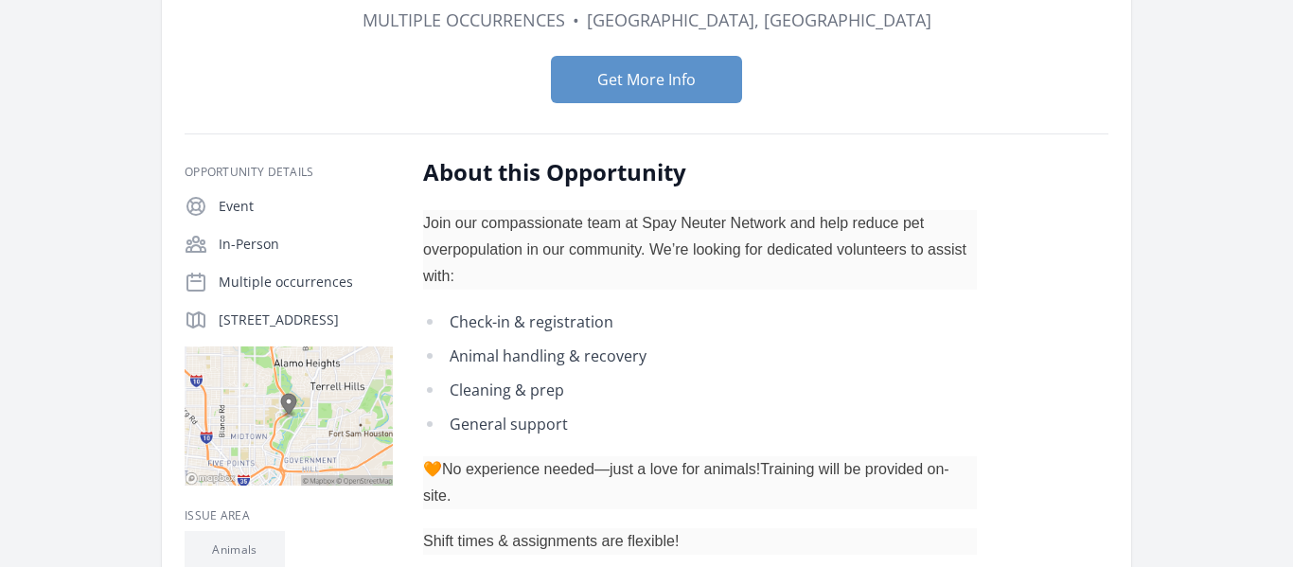
click at [741, 253] on p "Join our compassionate team at Spay Neuter Network and help reduce pet overpopu…" at bounding box center [700, 249] width 554 height 79
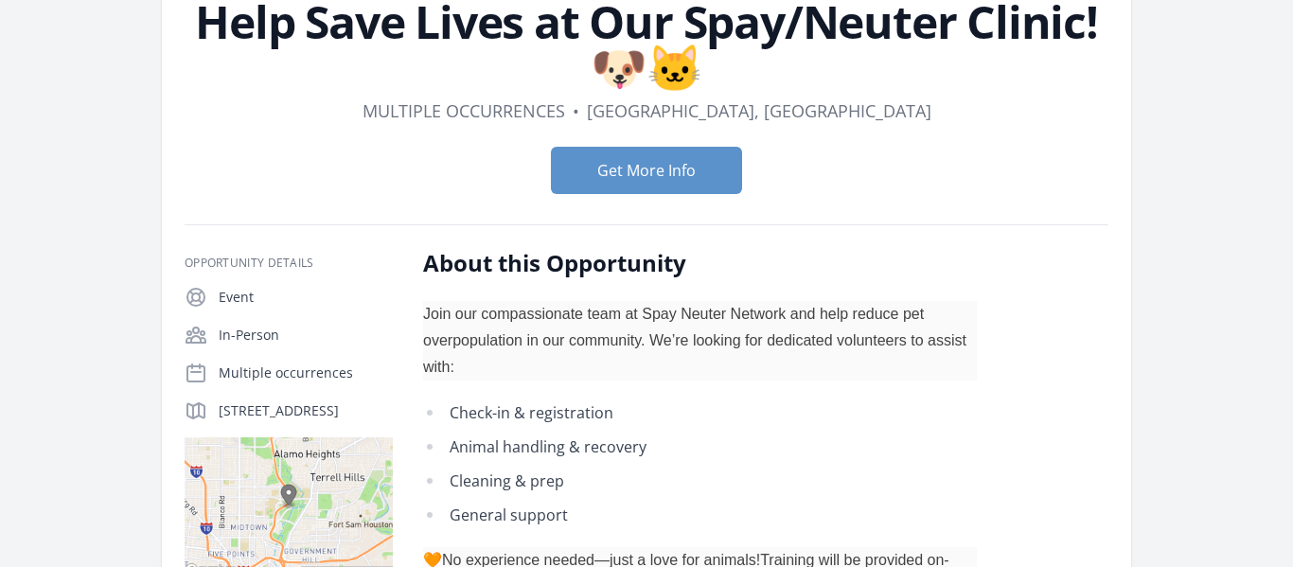
scroll to position [0, 0]
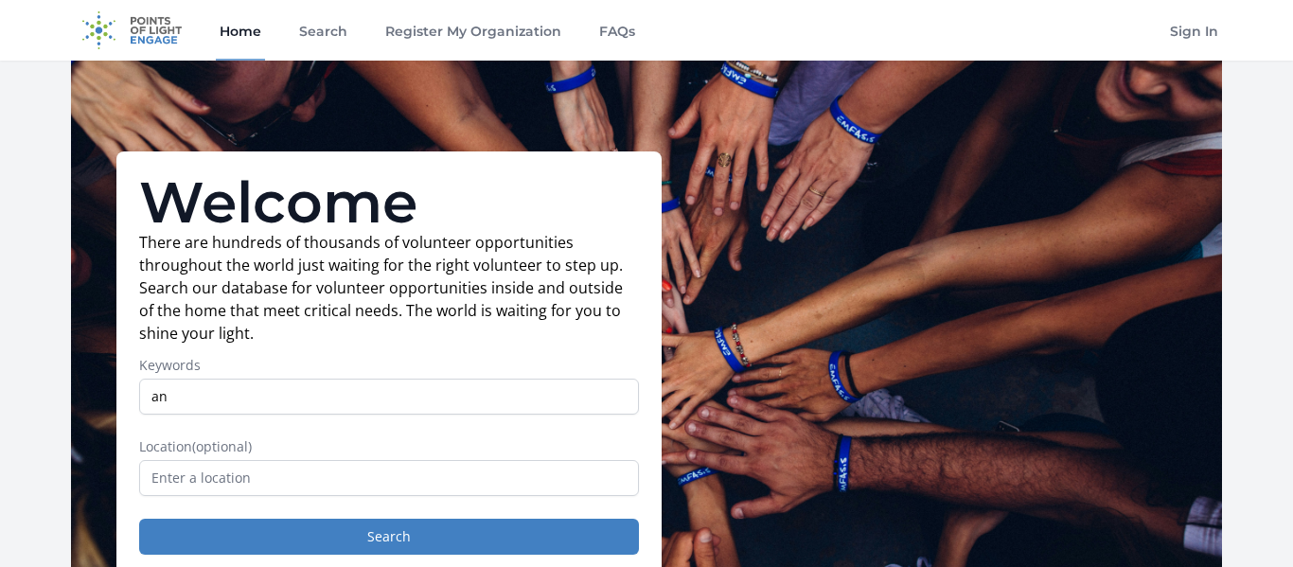
scroll to position [104, 0]
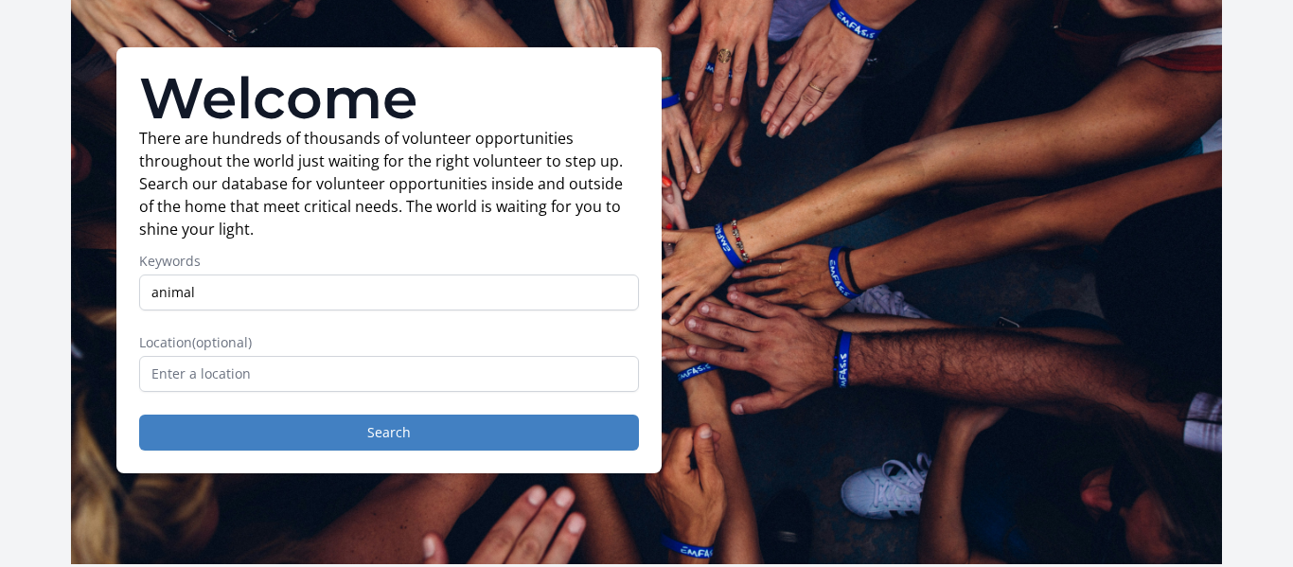
type input "animal"
click at [139, 415] on button "Search" at bounding box center [389, 433] width 500 height 36
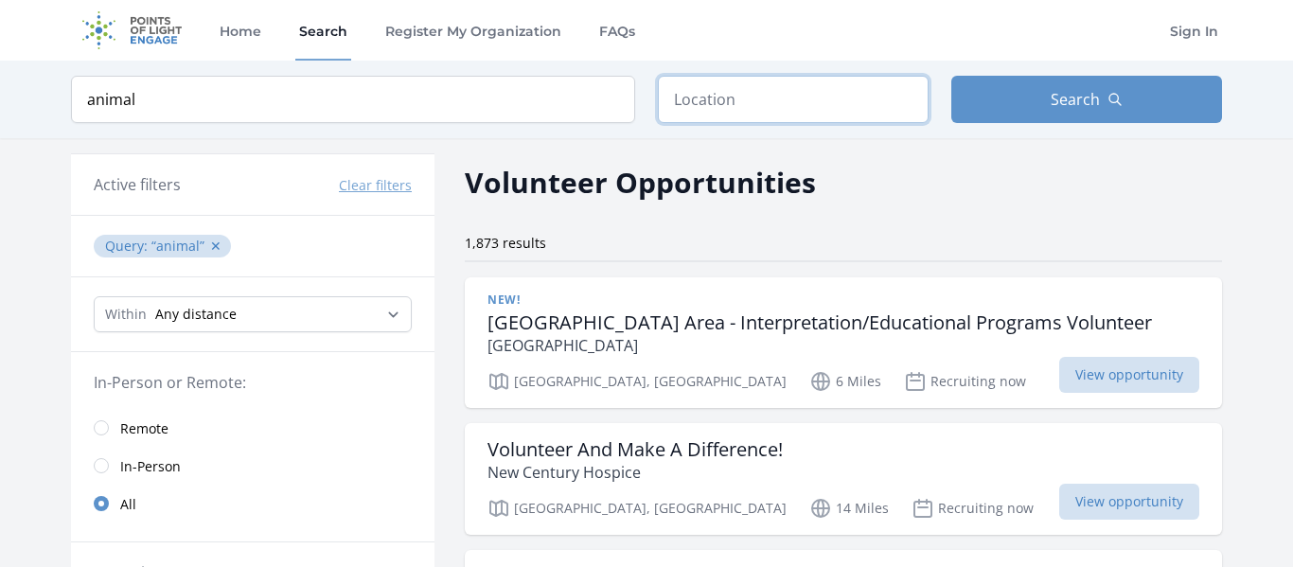
click at [808, 88] on input "text" at bounding box center [793, 99] width 271 height 47
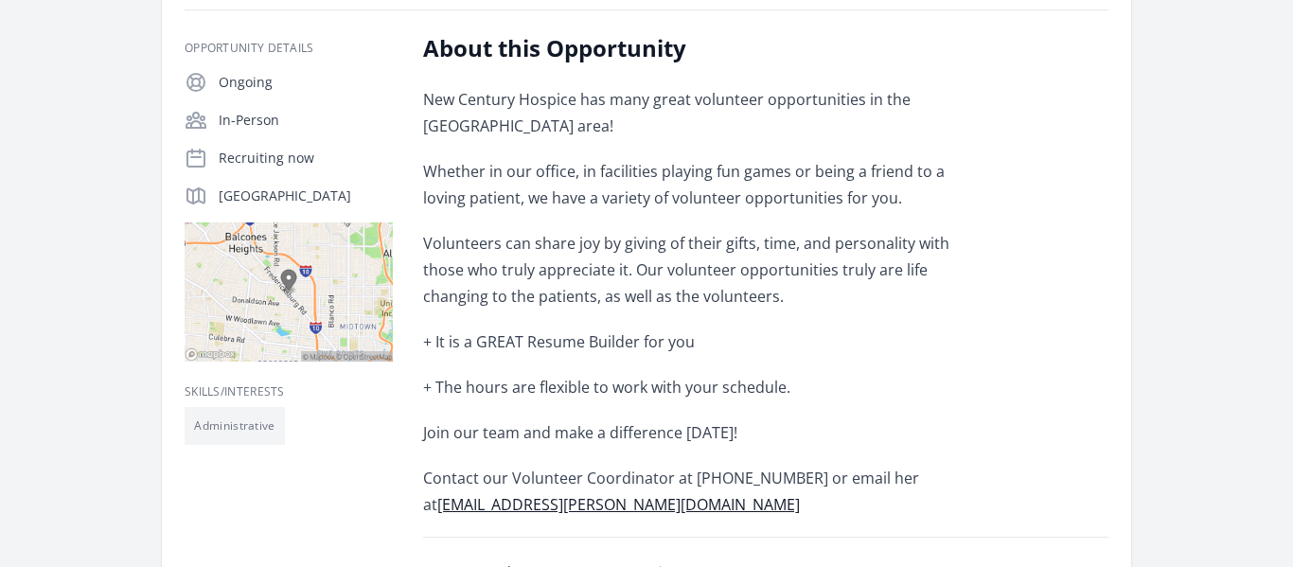
scroll to position [320, 0]
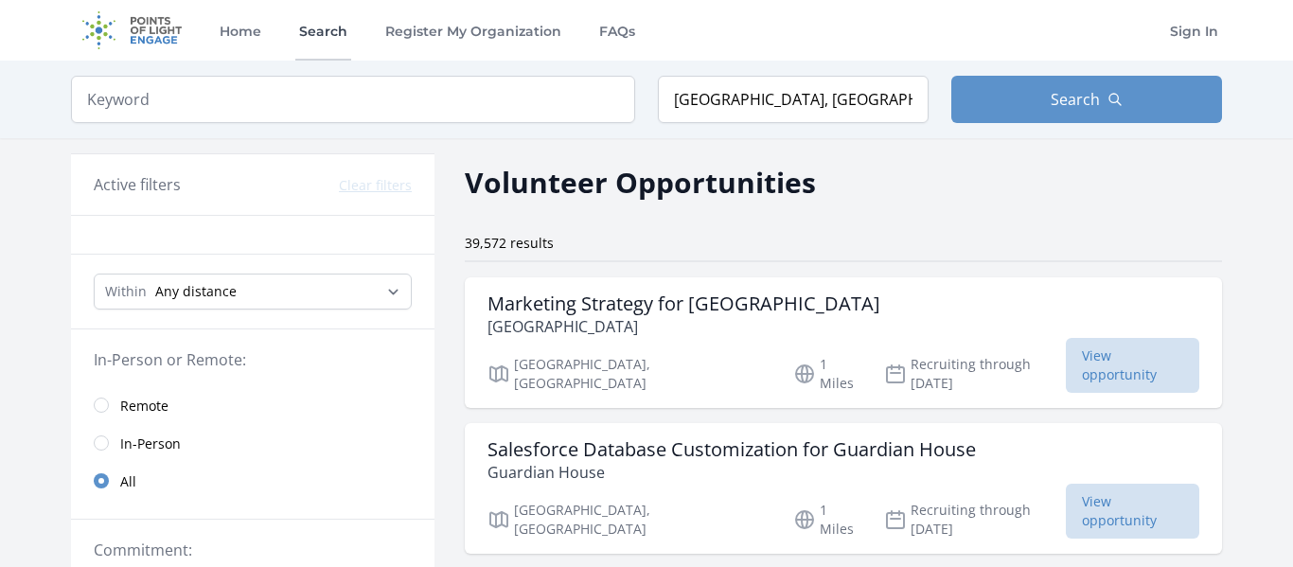
click at [314, 35] on link "Search" at bounding box center [323, 30] width 56 height 61
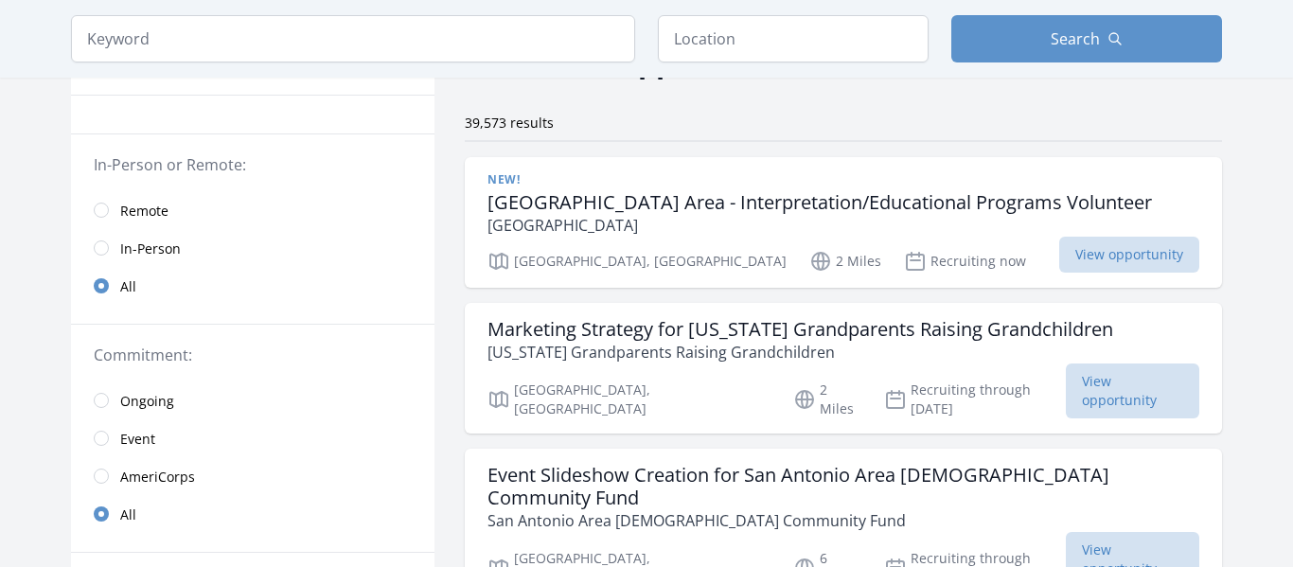
scroll to position [41, 0]
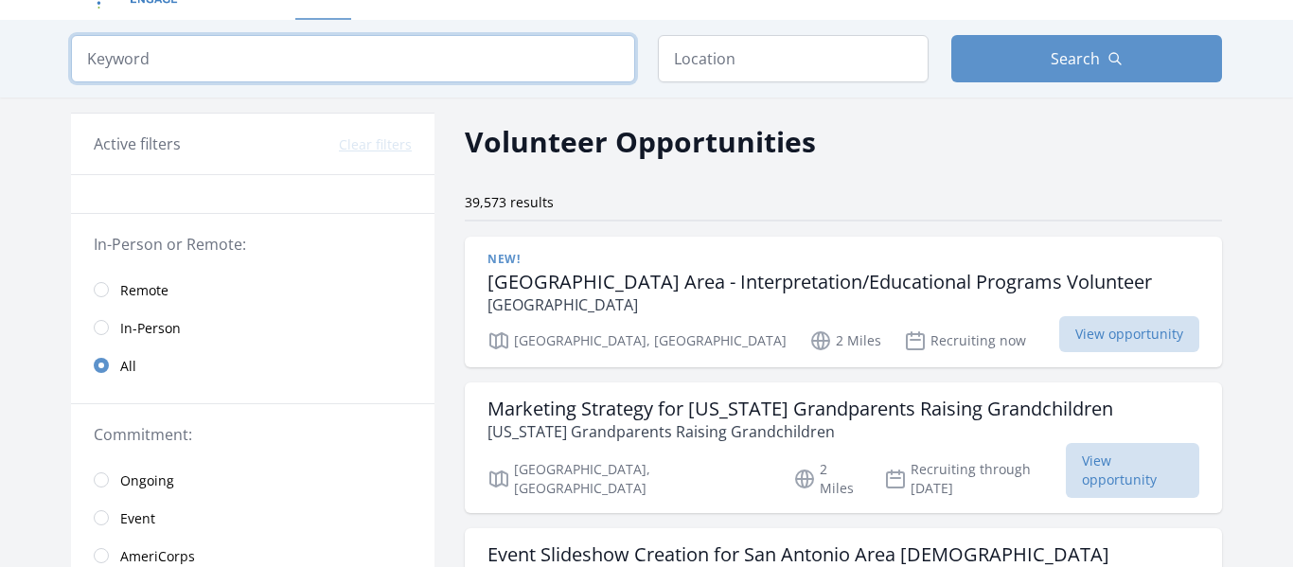
click at [344, 59] on input "search" at bounding box center [353, 58] width 564 height 47
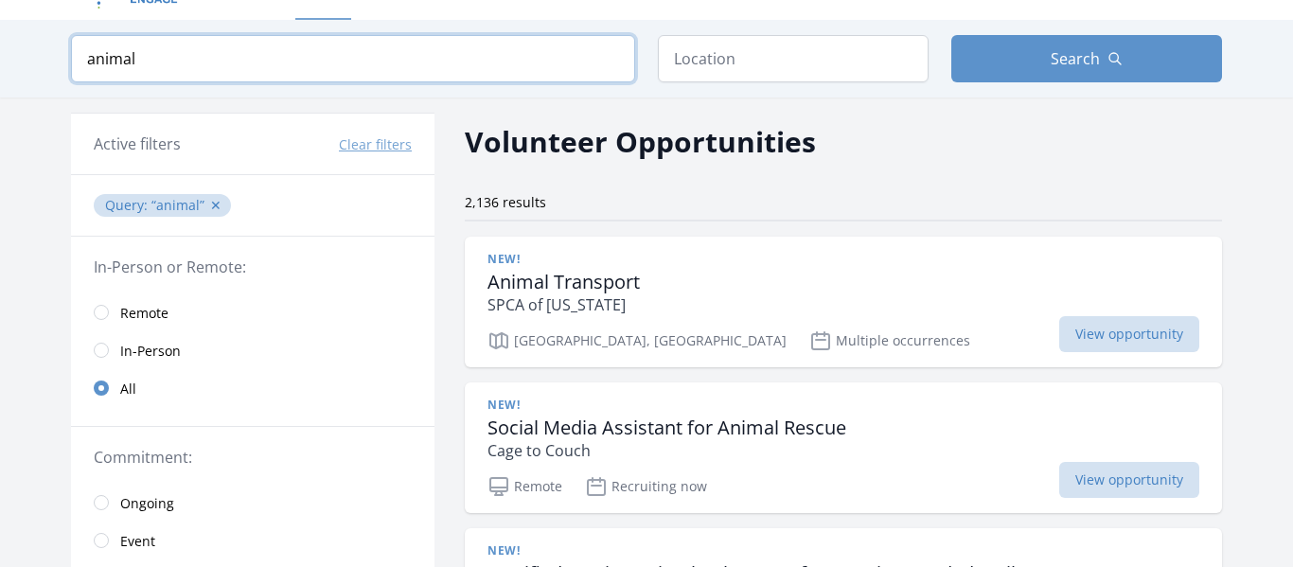
type input "animal"
click button "submit" at bounding box center [0, 0] width 0 height 0
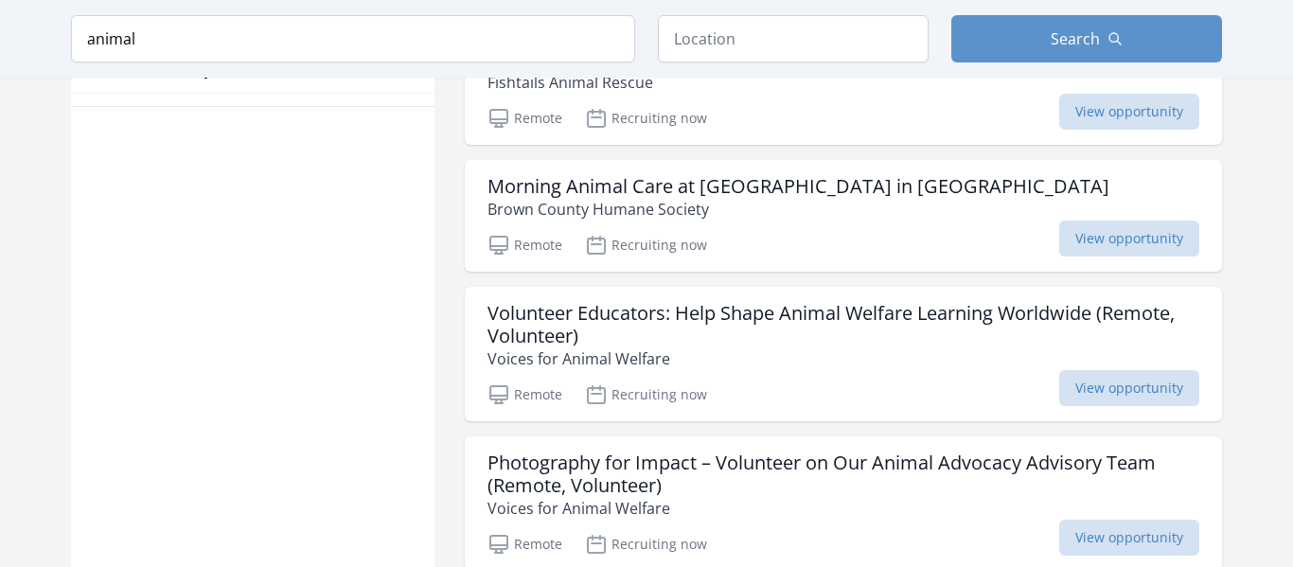
scroll to position [1233, 0]
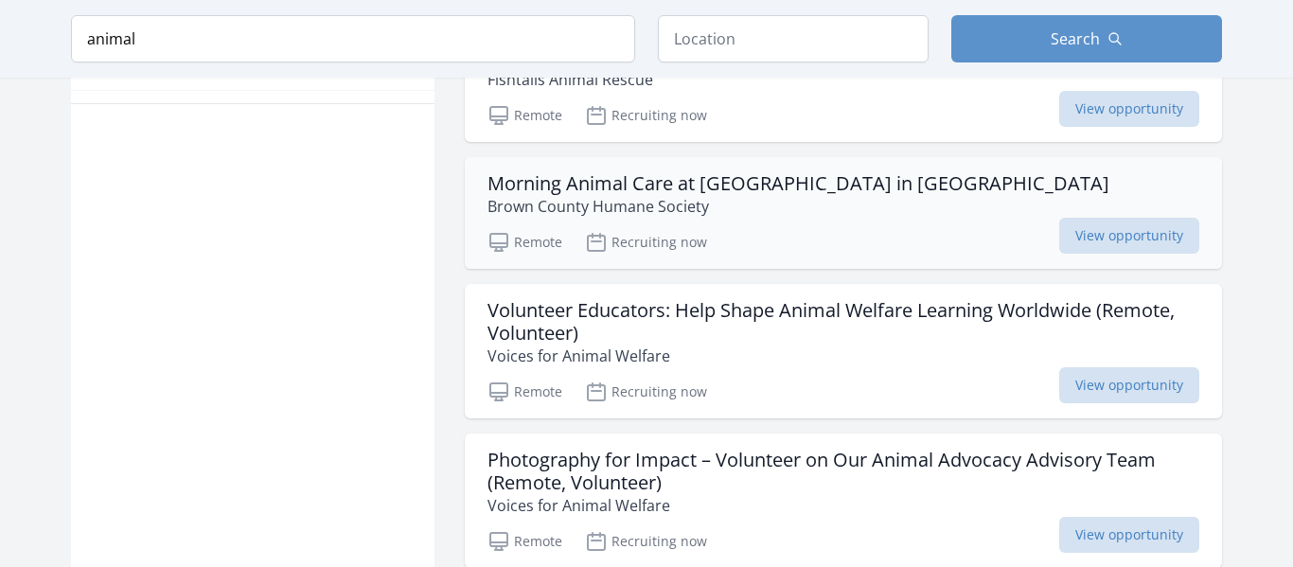
click at [722, 190] on h3 "Morning Animal Care at Shelter in Nashville" at bounding box center [798, 183] width 622 height 23
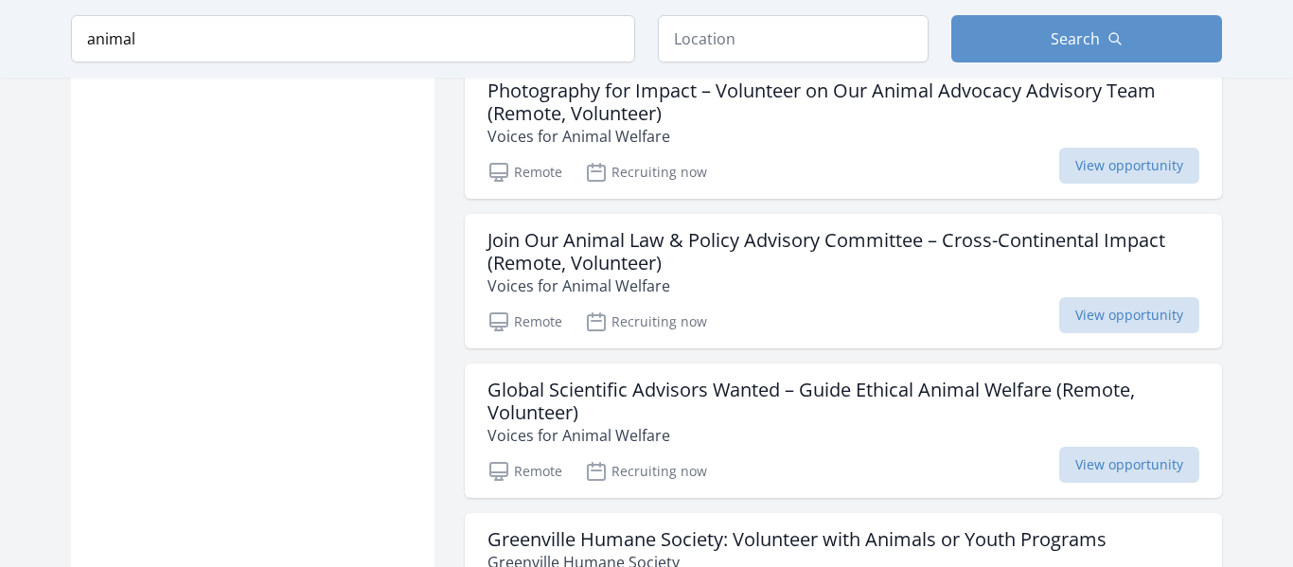
scroll to position [0, 0]
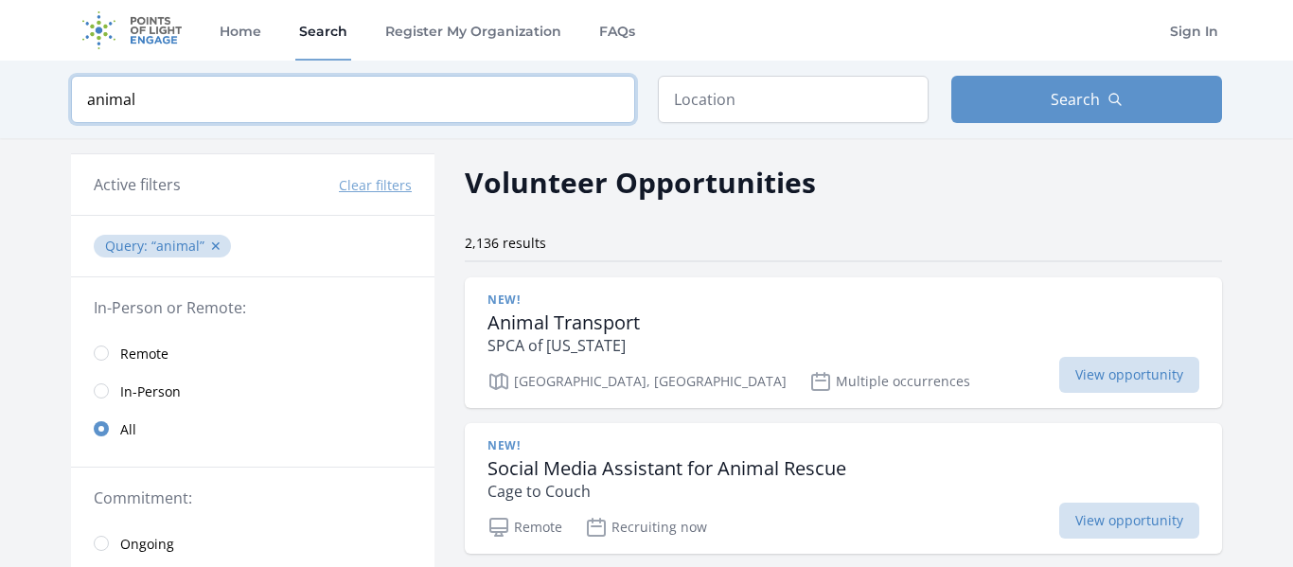
drag, startPoint x: 281, startPoint y: 86, endPoint x: 0, endPoint y: 62, distance: 282.1
click at [0, 62] on div "Keyword animal Location Search" at bounding box center [646, 100] width 1293 height 78
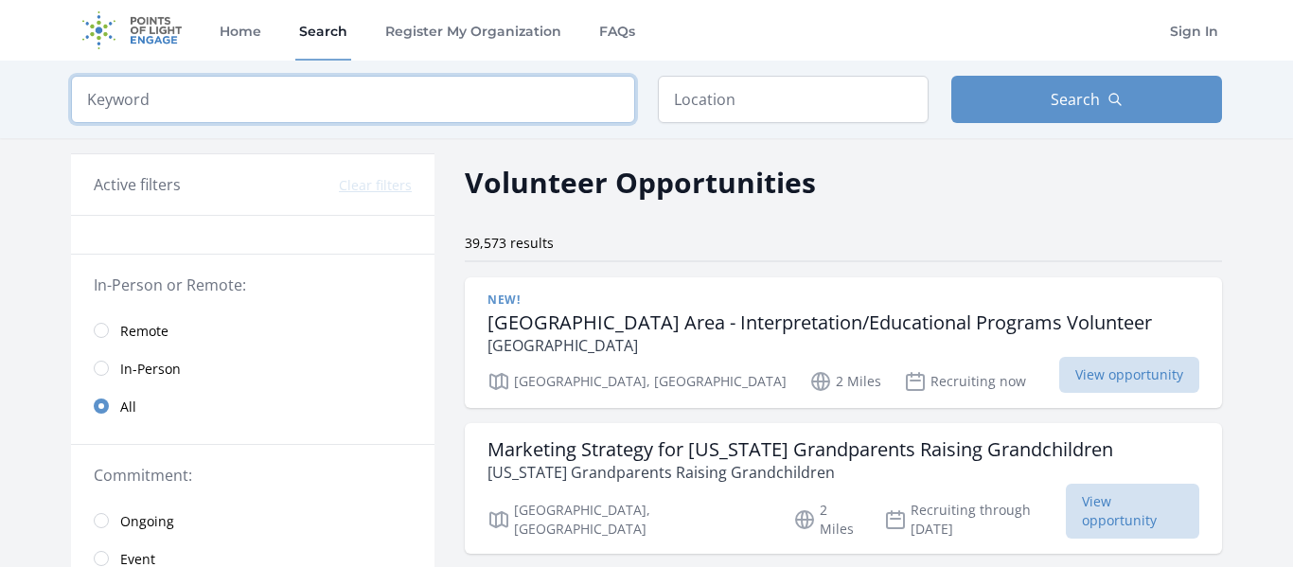
click at [504, 93] on input "search" at bounding box center [353, 99] width 564 height 47
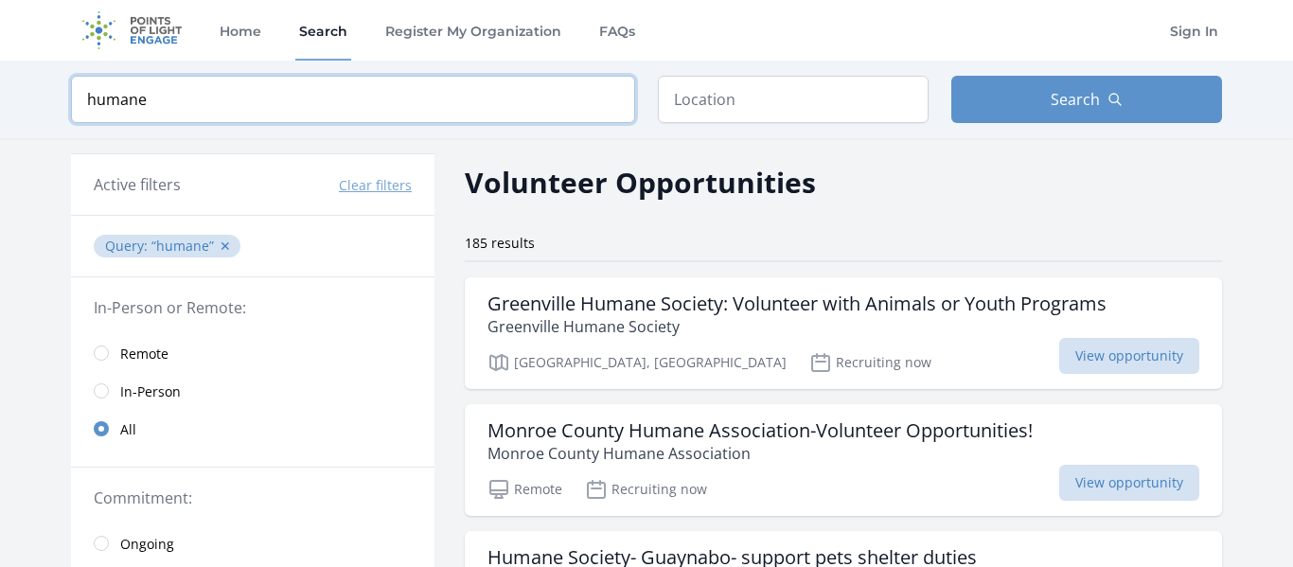
type input "humane"
click button "submit" at bounding box center [0, 0] width 0 height 0
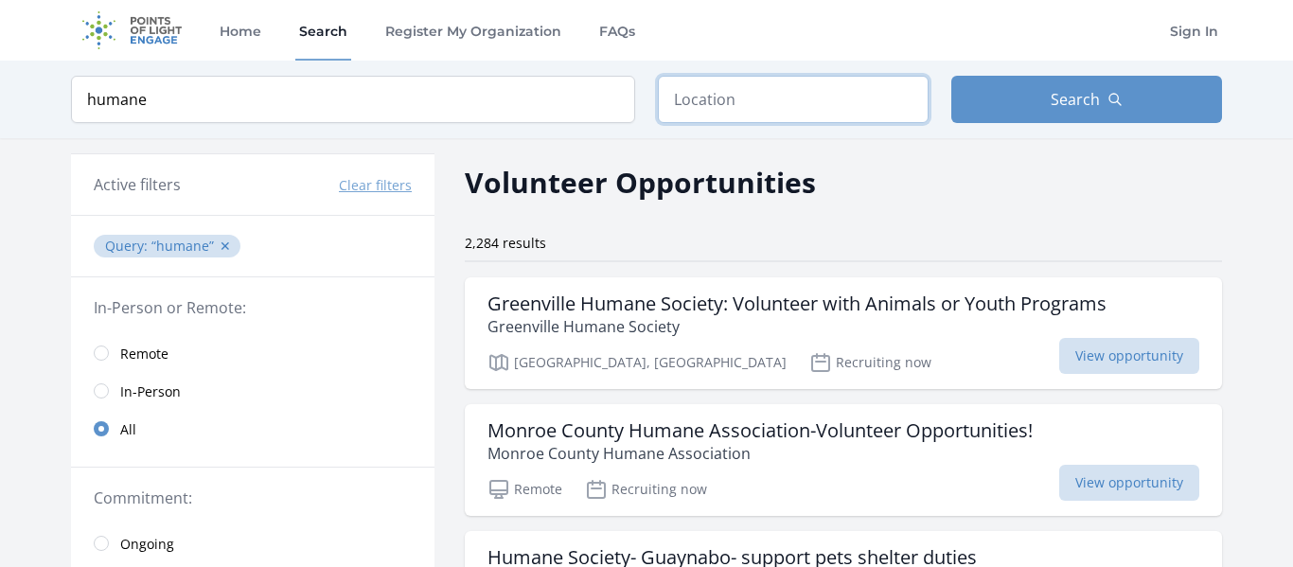
click at [796, 101] on input "text" at bounding box center [793, 99] width 271 height 47
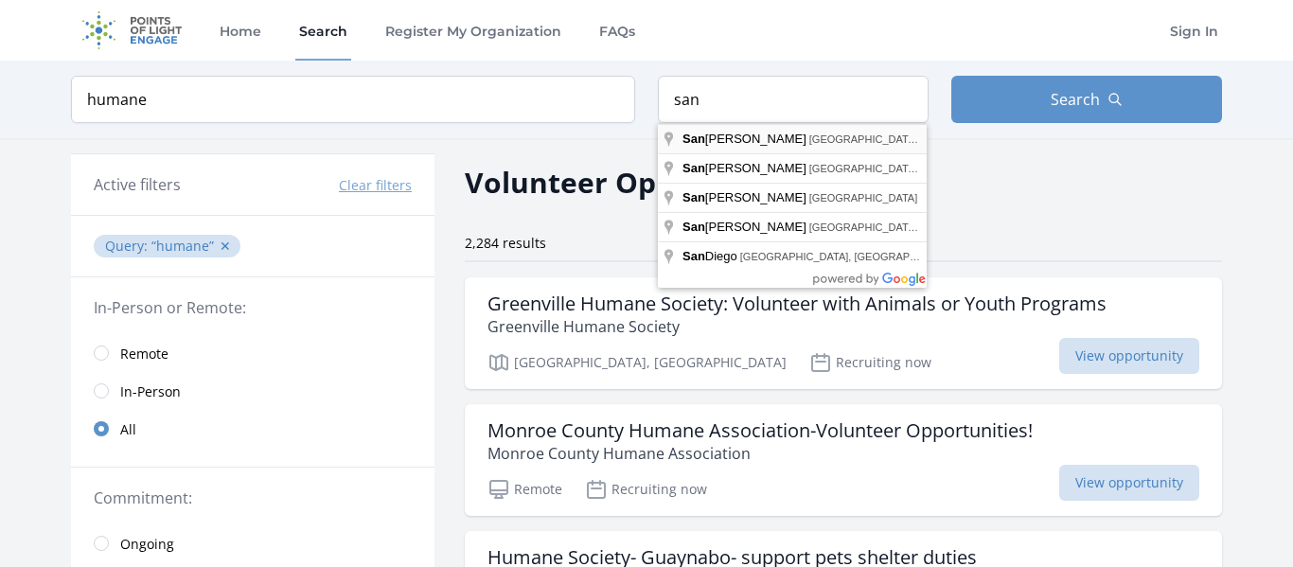
type input "San Antonio, TX, USA"
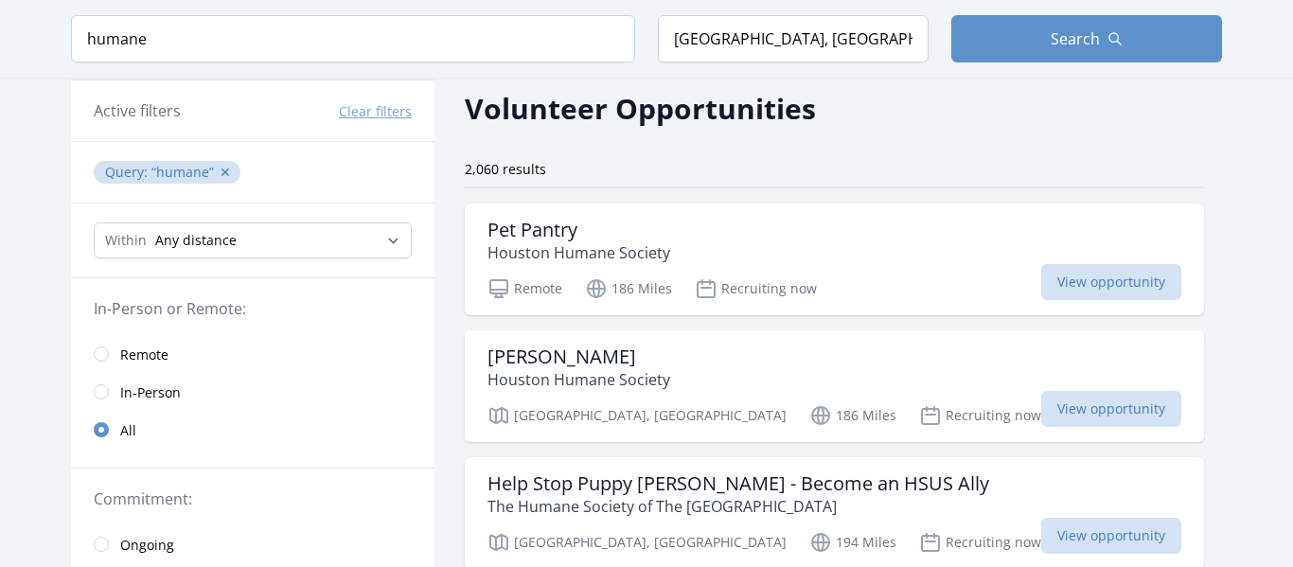
scroll to position [78, 0]
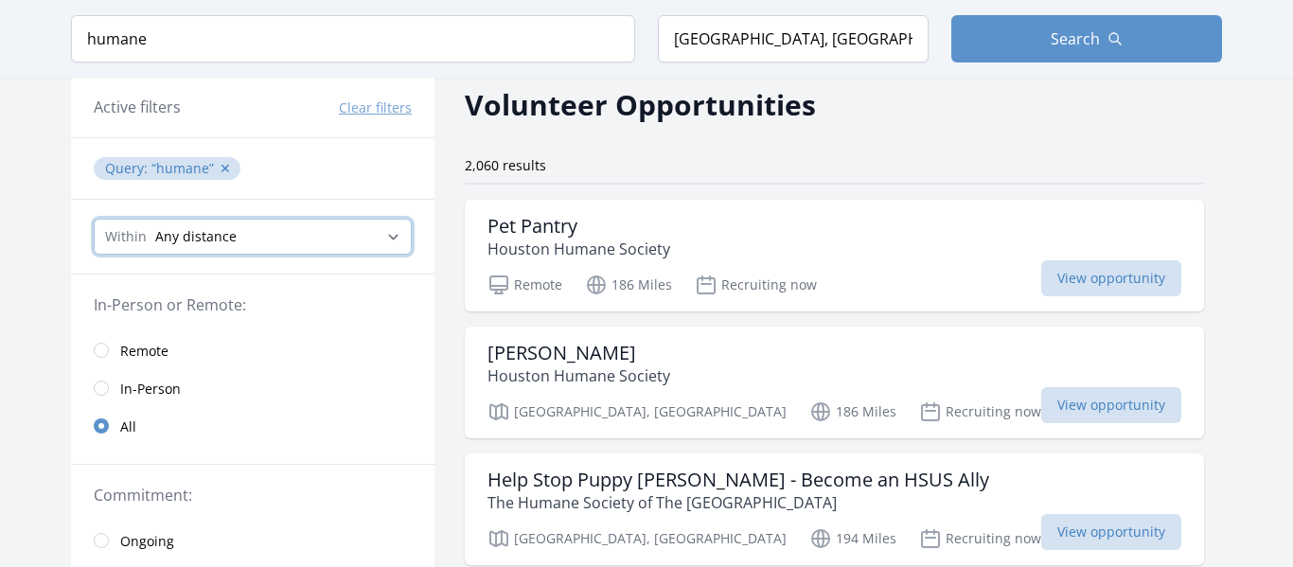
click at [346, 224] on select "Any distance , 5 Miles , 20 Miles , 50 Miles , 100 Miles" at bounding box center [253, 237] width 318 height 36
select select "8046"
click at [94, 219] on select "Any distance , 5 Miles , 20 Miles , 50 Miles , 100 Miles" at bounding box center [253, 237] width 318 height 36
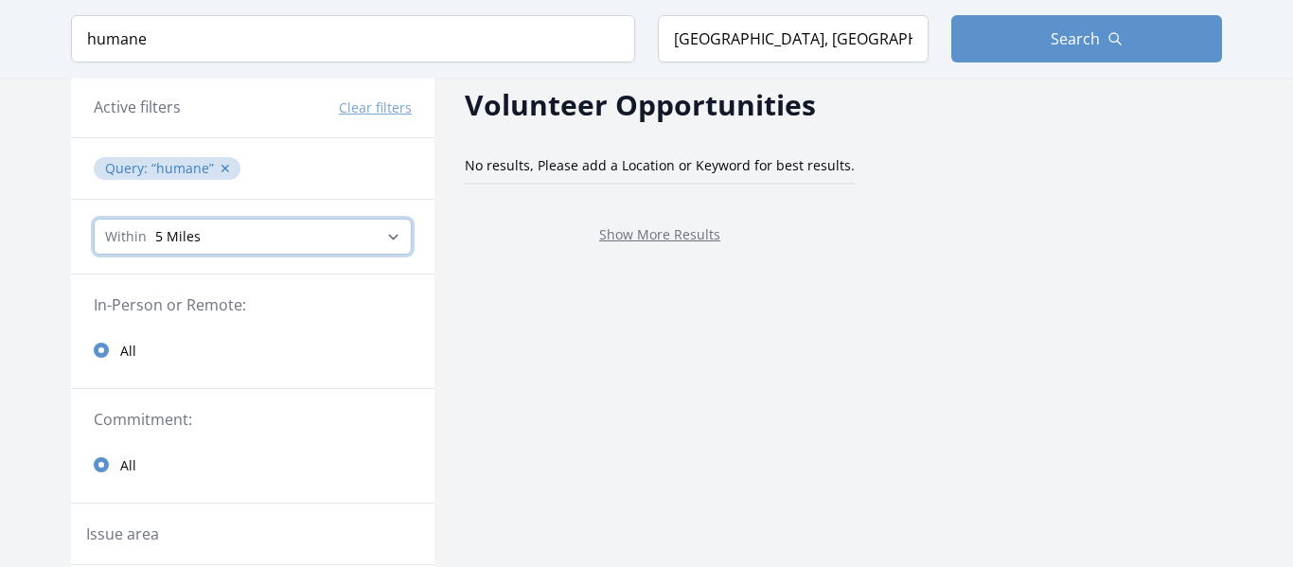
click at [374, 237] on select "Any distance , 5 Miles , 20 Miles , 50 Miles , 100 Miles" at bounding box center [253, 237] width 318 height 36
select select "32186"
click at [94, 219] on select "Any distance , 5 Miles , 20 Miles , 50 Miles , 100 Miles" at bounding box center [253, 237] width 318 height 36
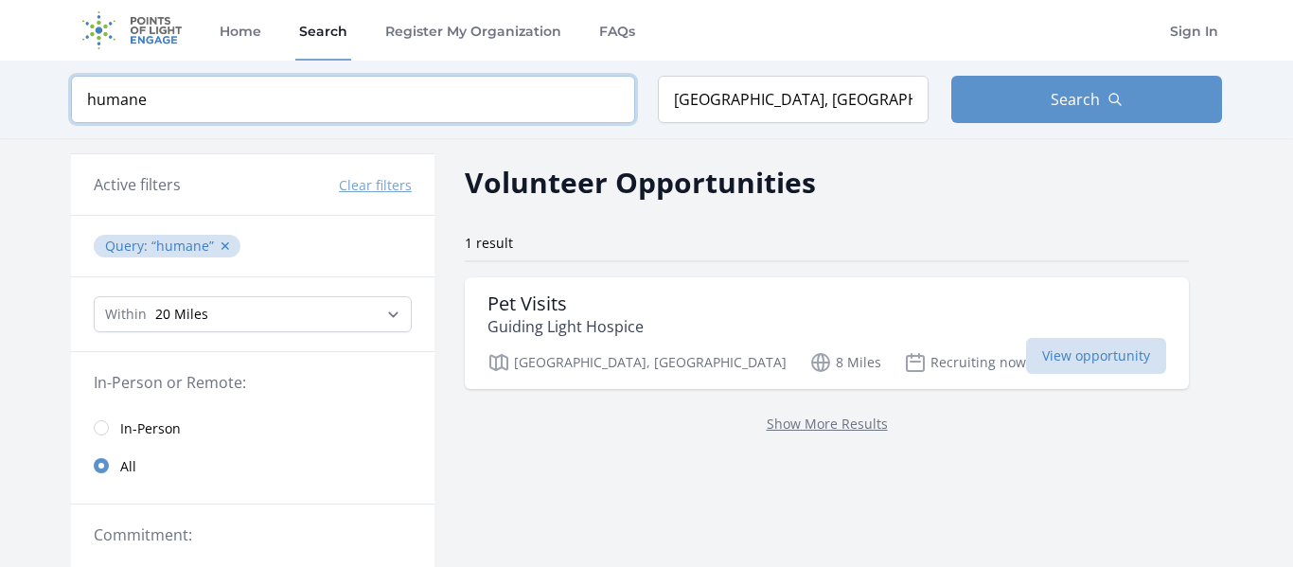
click at [389, 82] on input "humane" at bounding box center [353, 99] width 564 height 47
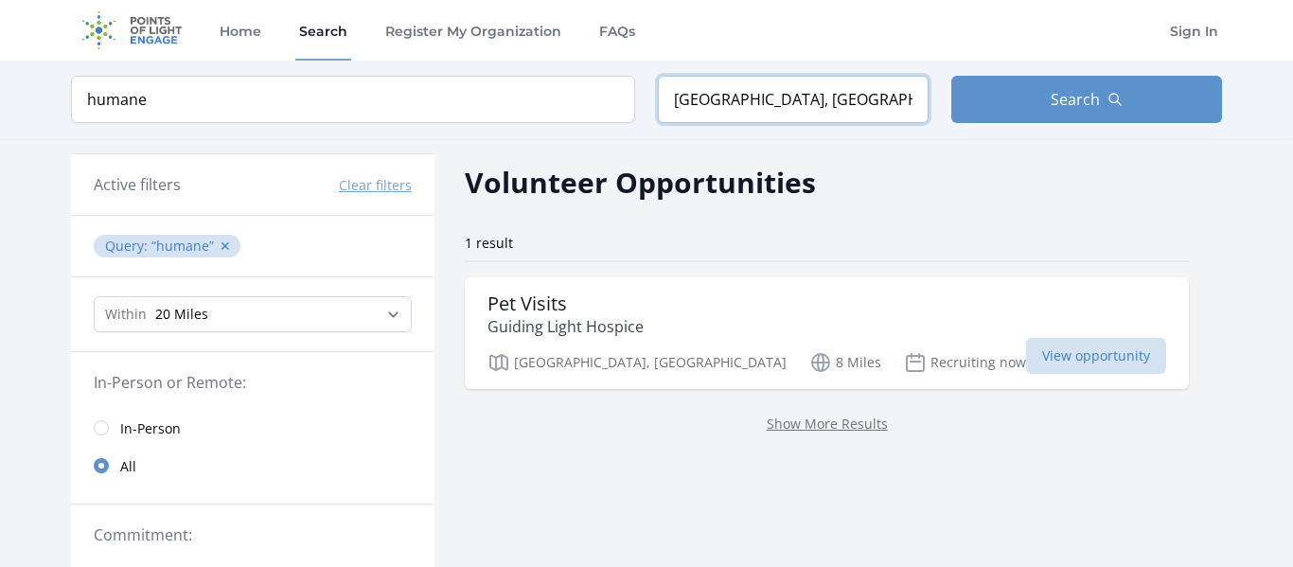
click at [797, 103] on input "San Antonio, TX, USA" at bounding box center [793, 99] width 271 height 47
drag, startPoint x: 853, startPoint y: 101, endPoint x: 435, endPoint y: 94, distance: 417.4
click at [435, 94] on form "Keyword humane Location San Antonio, TX, USA Search" at bounding box center [646, 99] width 1151 height 47
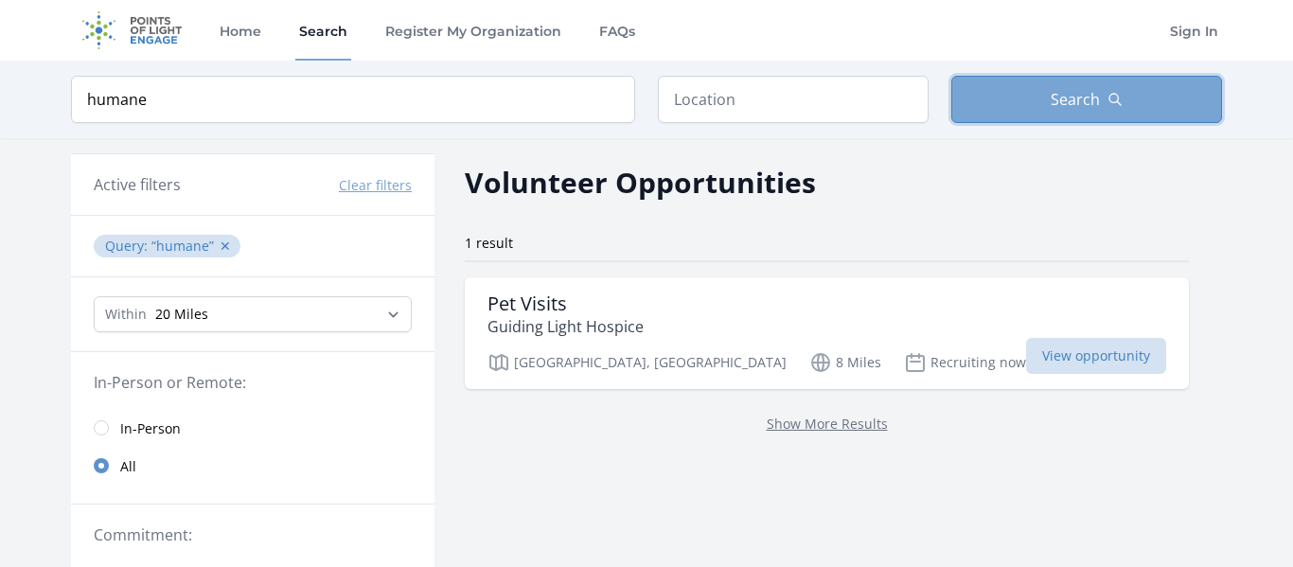
click at [1085, 117] on button "Search" at bounding box center [1086, 99] width 271 height 47
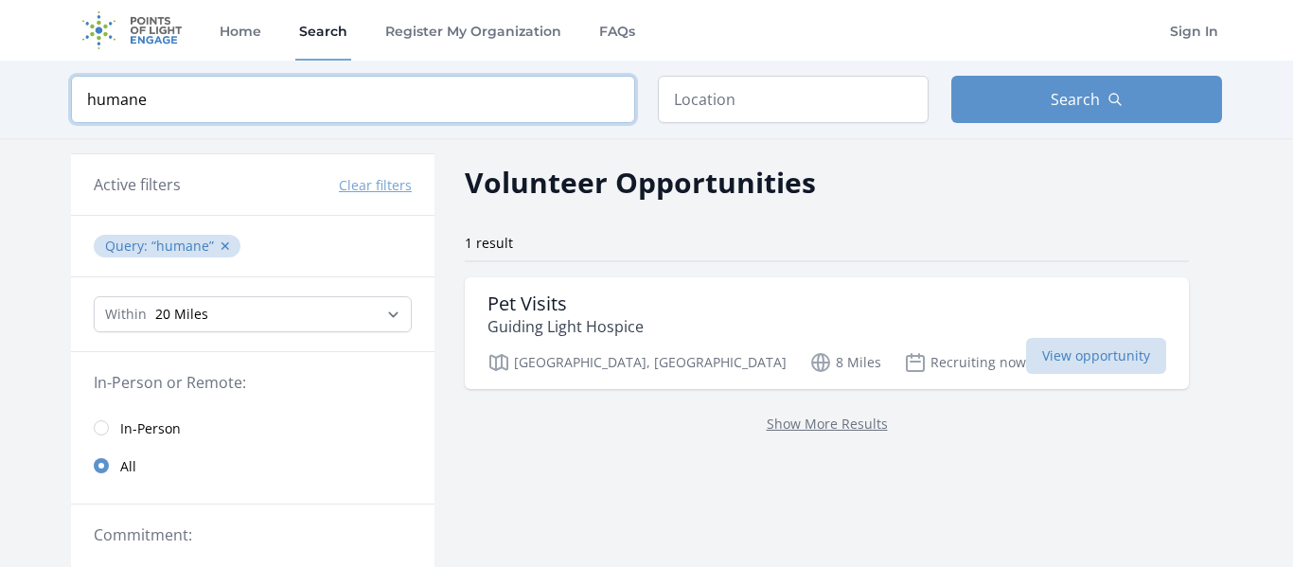
click at [513, 119] on input "humane" at bounding box center [353, 99] width 564 height 47
click button "submit" at bounding box center [0, 0] width 0 height 0
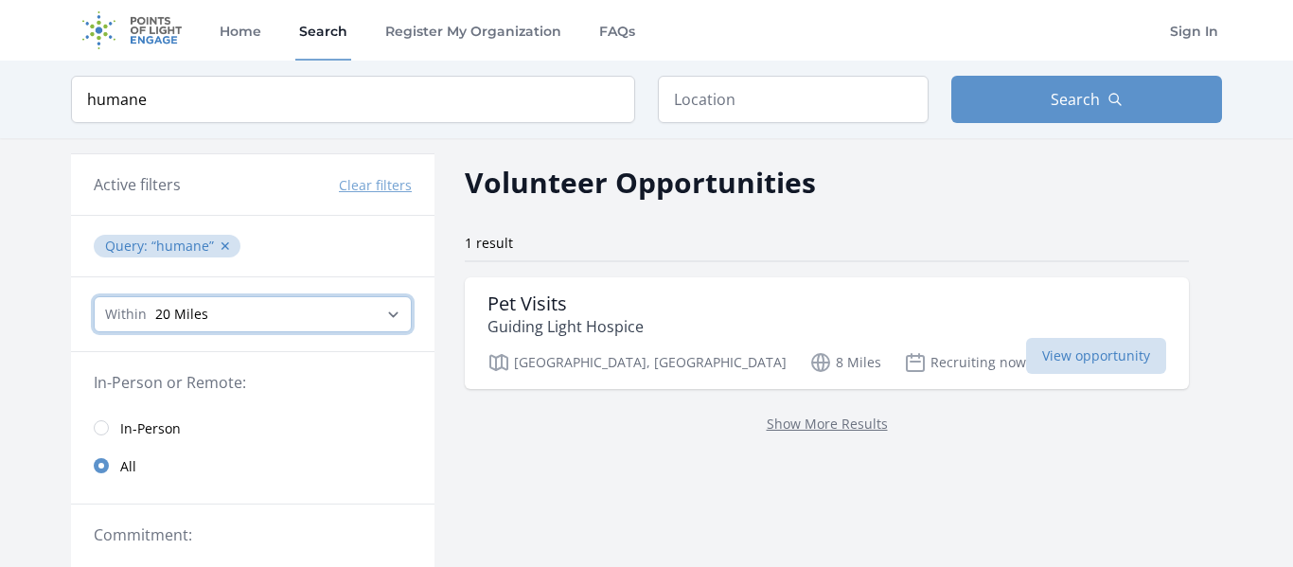
click at [256, 318] on select "Any distance , 5 Miles , 20 Miles , 50 Miles , 100 Miles" at bounding box center [253, 314] width 318 height 36
select select "all"
click at [94, 296] on select "Any distance , 5 Miles , 20 Miles , 50 Miles , 100 Miles" at bounding box center [253, 314] width 318 height 36
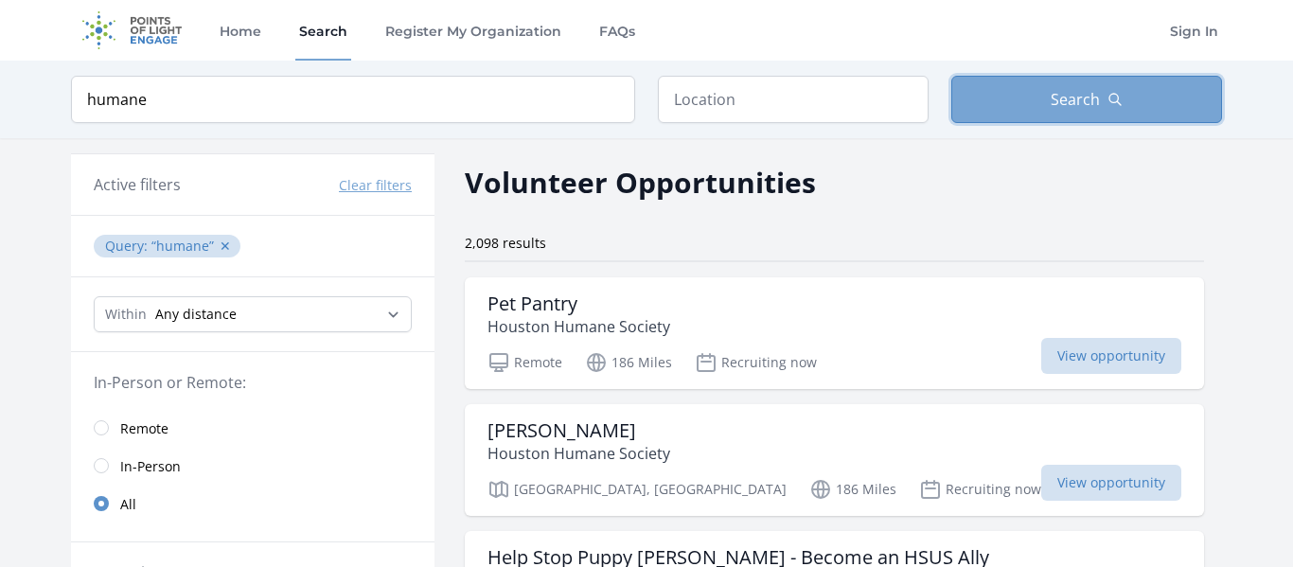
click at [1068, 110] on span "Search" at bounding box center [1074, 99] width 49 height 23
click at [819, 130] on div "Keyword humane Location Search" at bounding box center [646, 100] width 1211 height 78
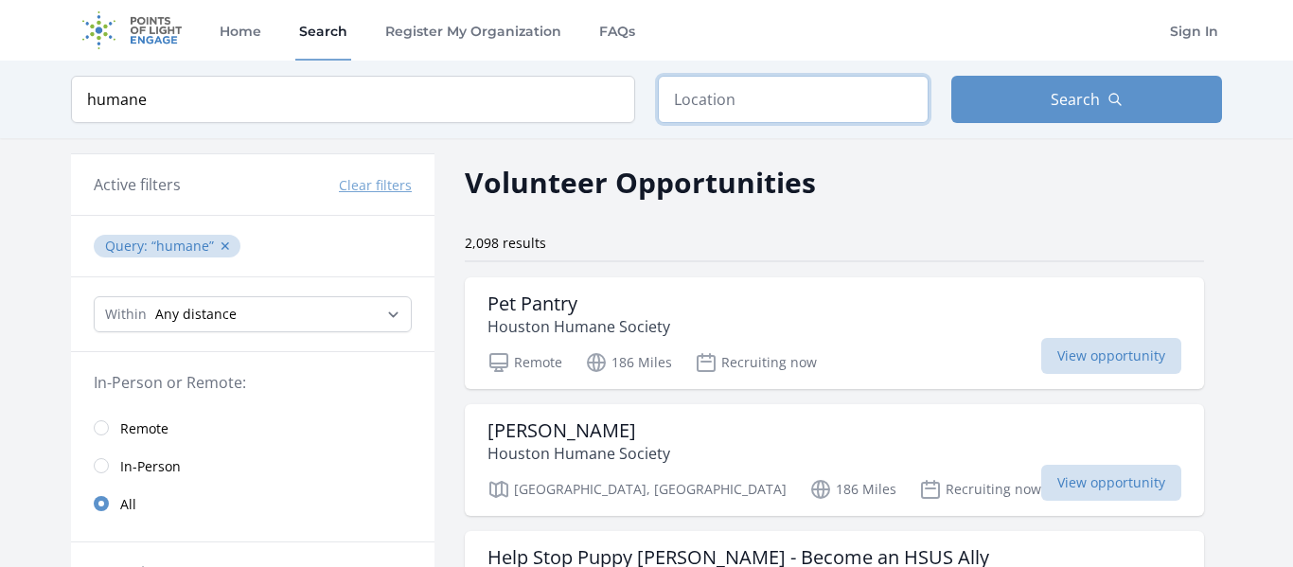
click at [813, 111] on input "text" at bounding box center [793, 99] width 271 height 47
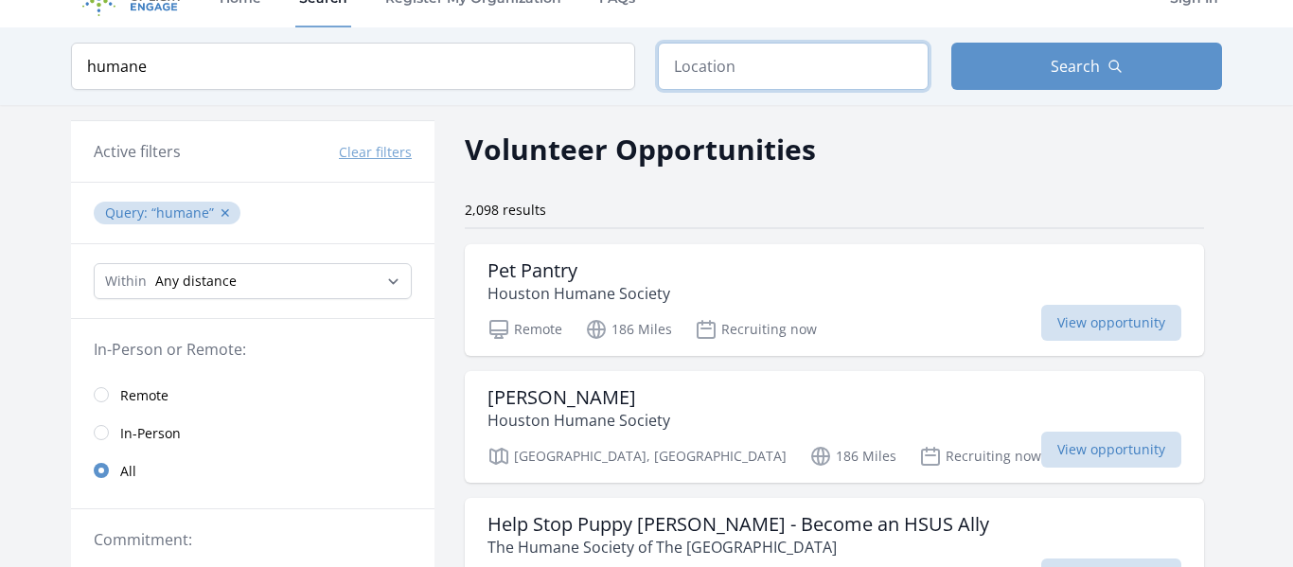
scroll to position [26, 0]
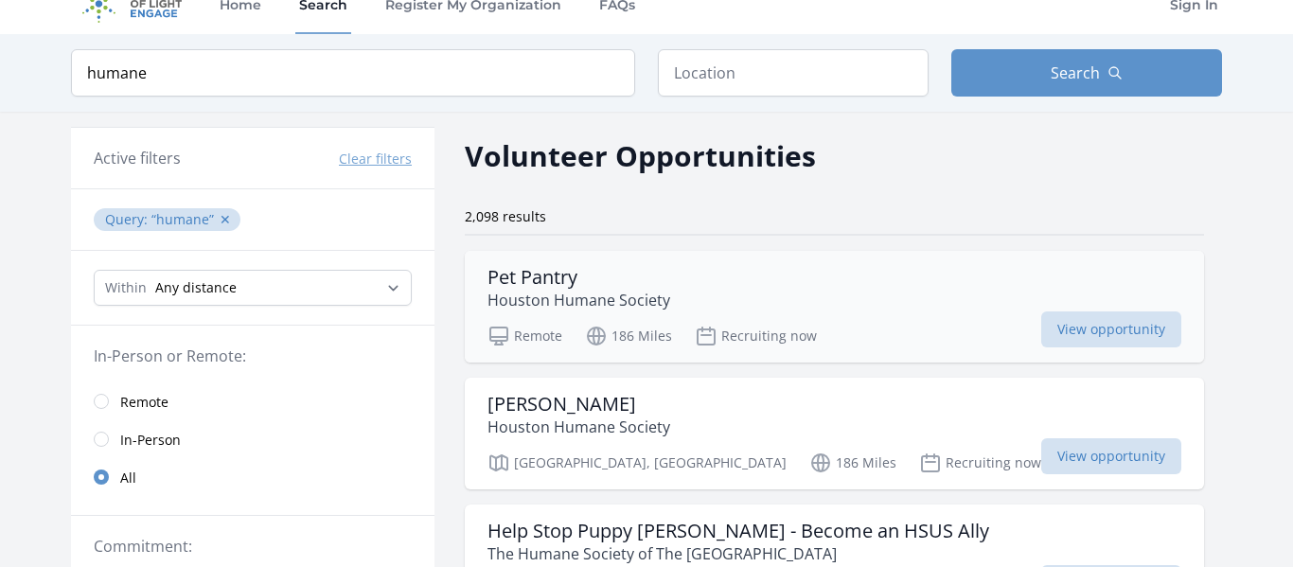
click at [567, 290] on p "Houston Humane Society" at bounding box center [578, 300] width 183 height 23
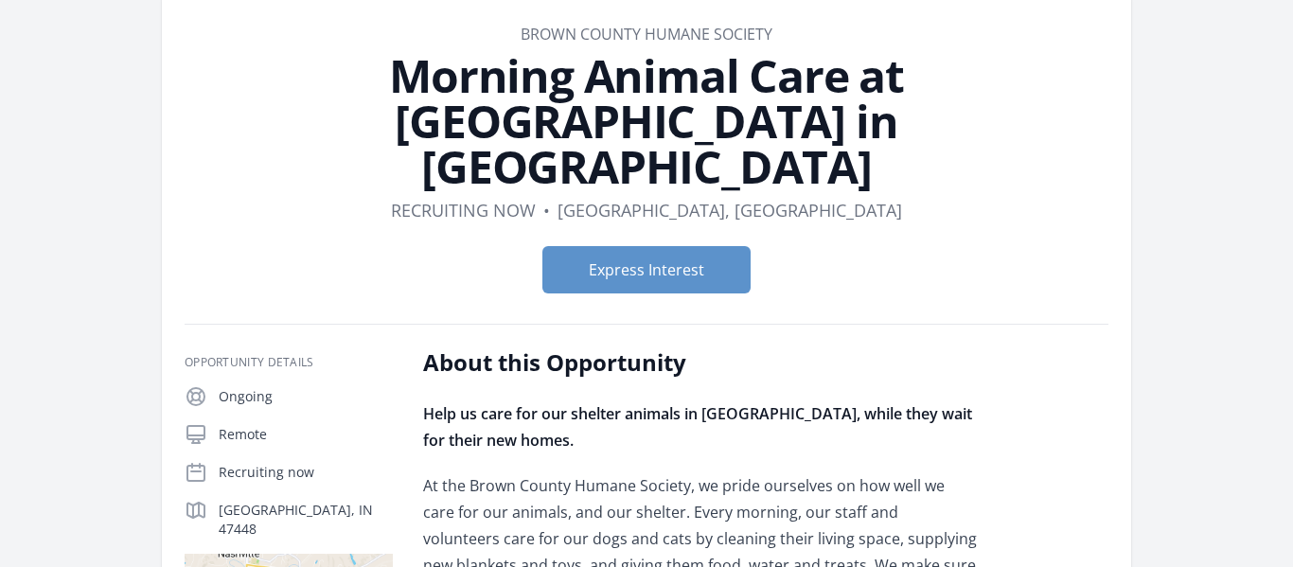
scroll to position [93, 0]
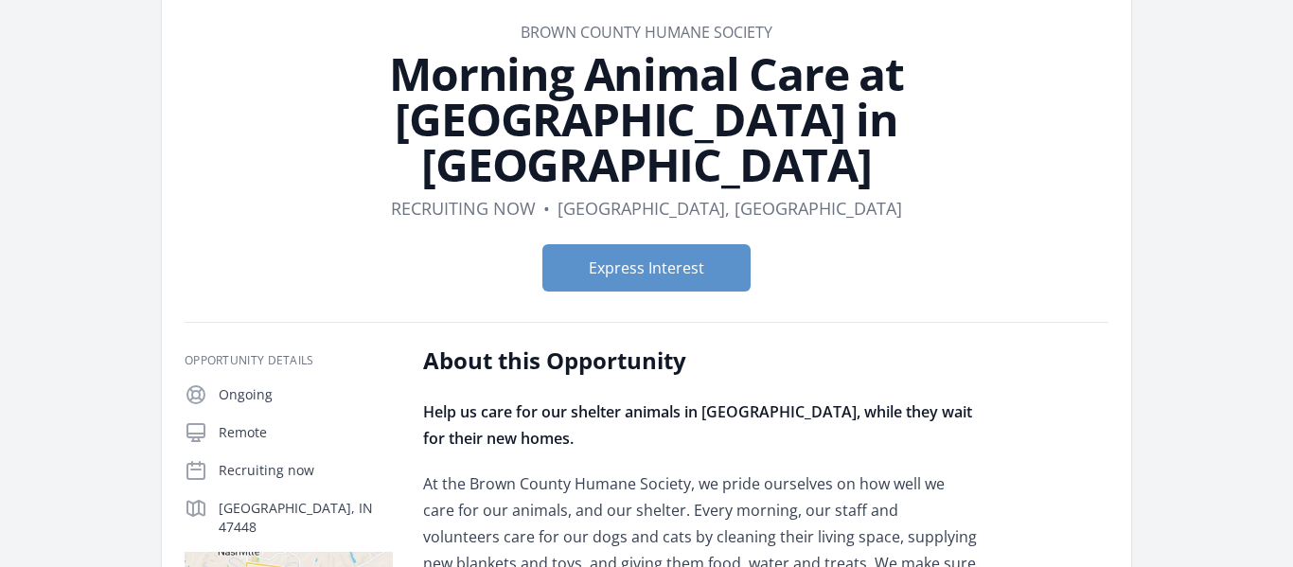
click at [194, 421] on icon at bounding box center [196, 432] width 23 height 23
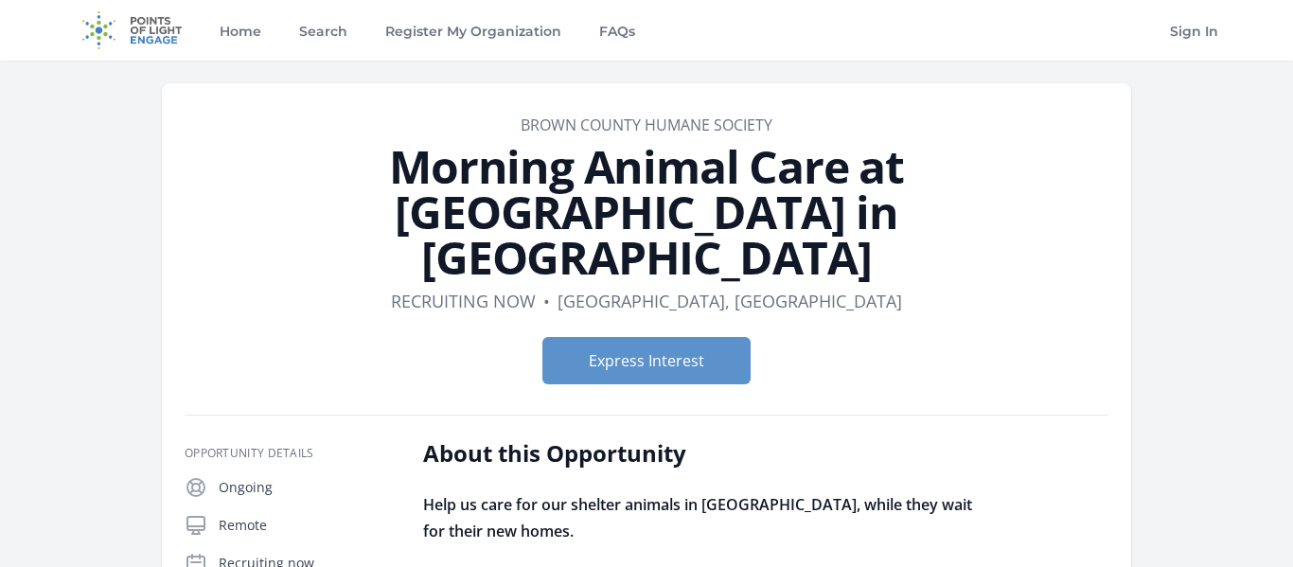
scroll to position [12, 0]
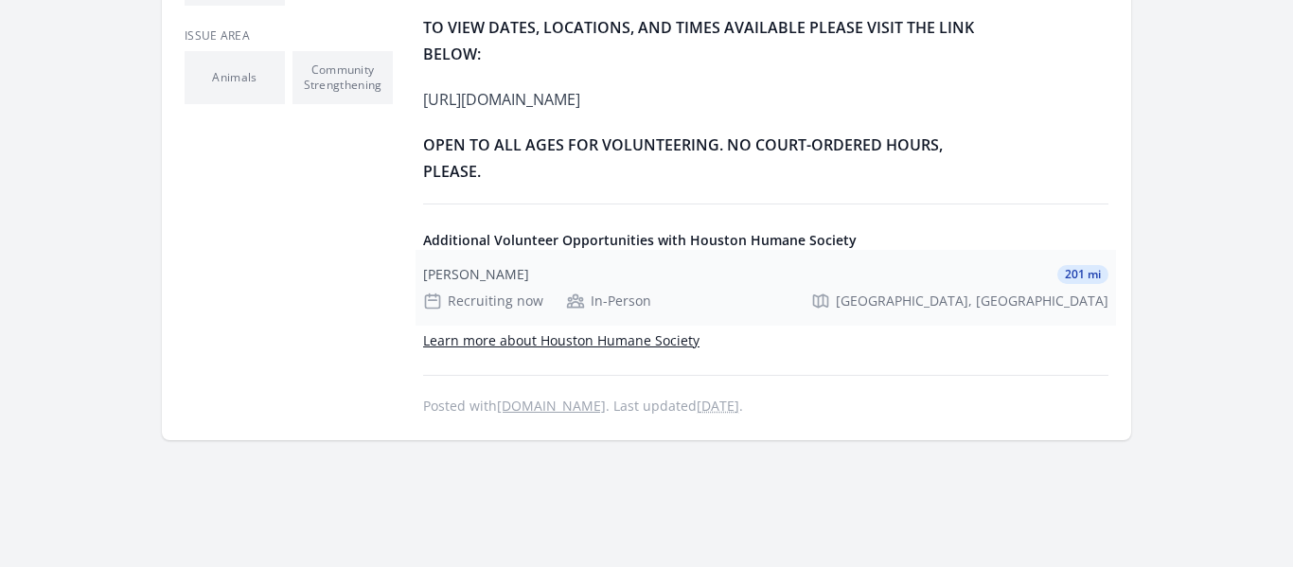
scroll to position [182, 0]
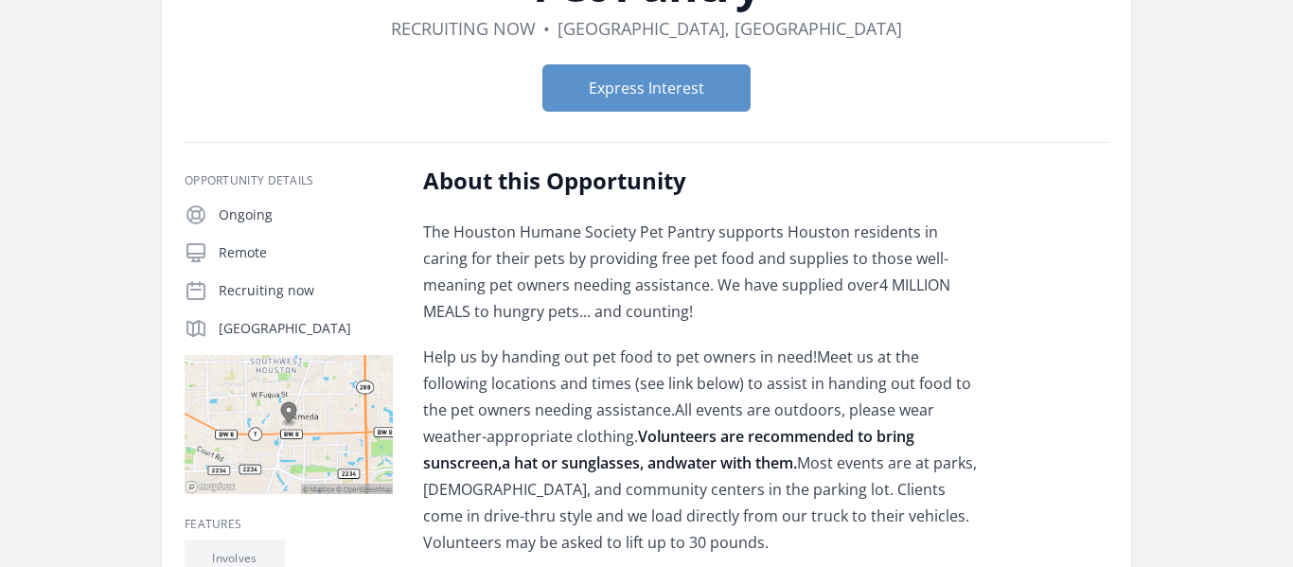
click at [215, 243] on div "Remote" at bounding box center [289, 252] width 208 height 23
click at [195, 256] on icon at bounding box center [195, 252] width 17 height 17
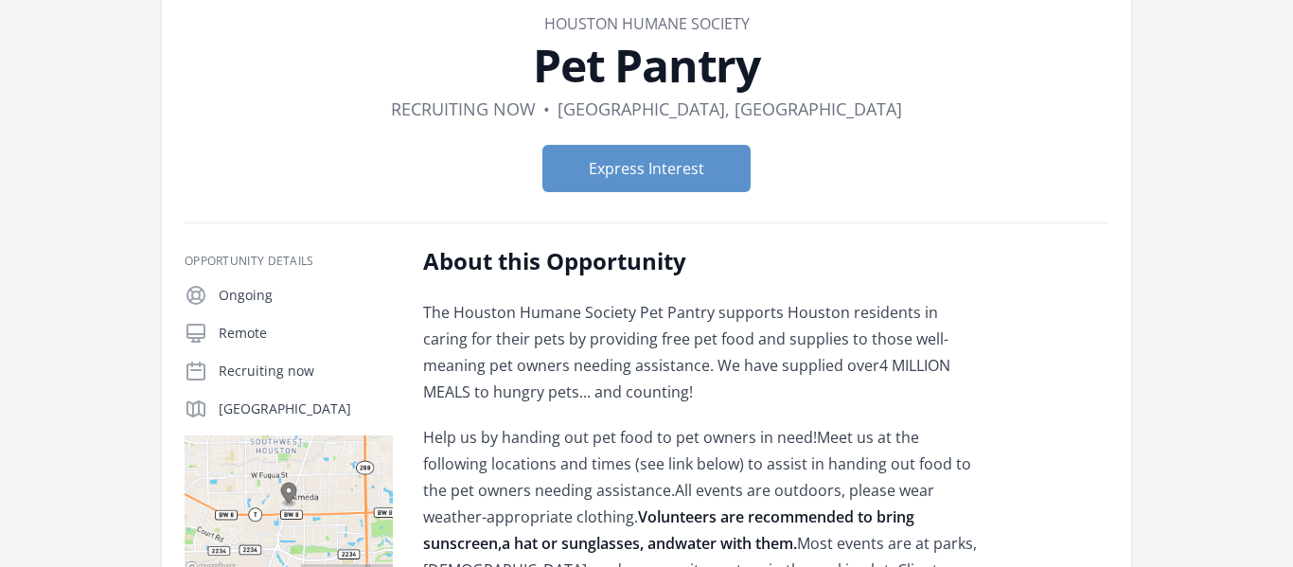
scroll to position [103, 0]
